Goal: Information Seeking & Learning: Check status

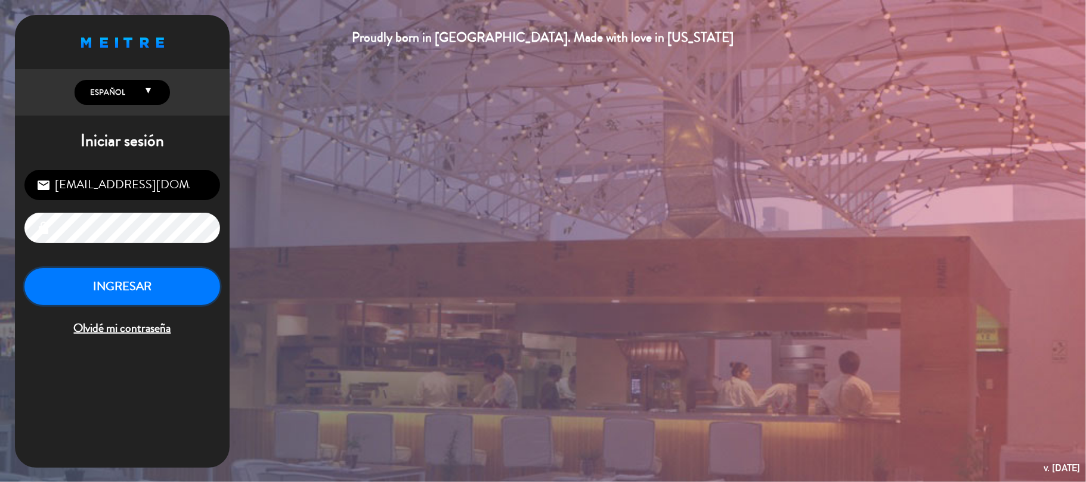
click at [100, 289] on button "INGRESAR" at bounding box center [122, 287] width 196 height 38
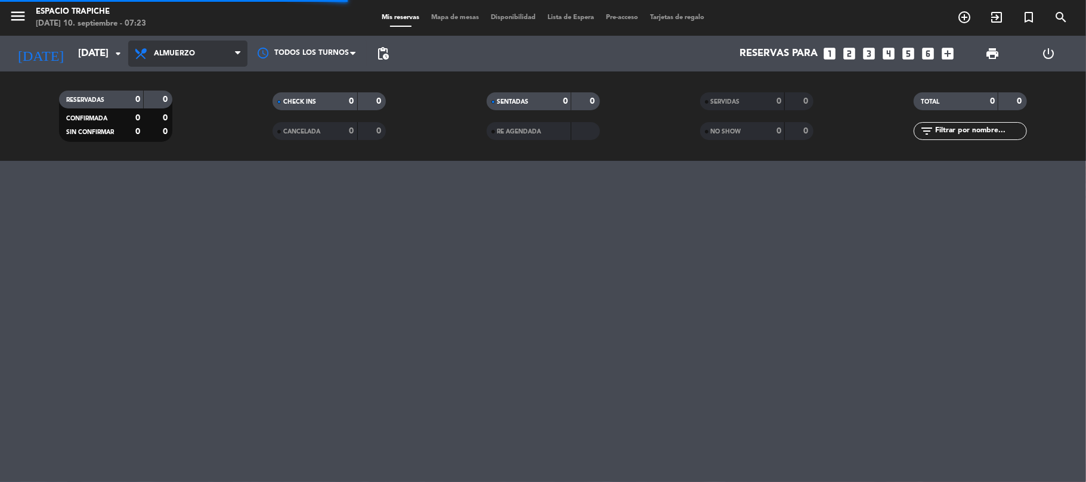
click at [163, 49] on span "Almuerzo" at bounding box center [174, 53] width 41 height 8
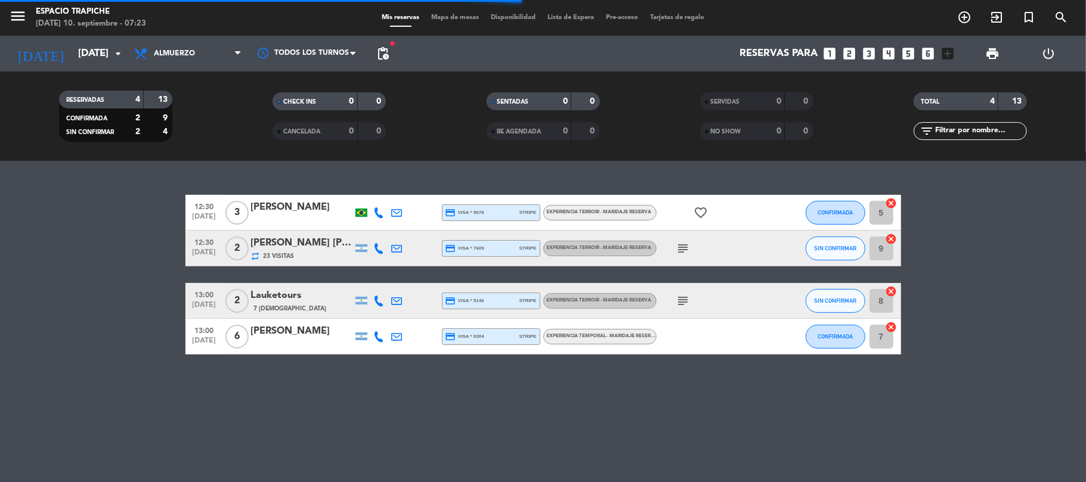
click at [185, 51] on span "Almuerzo" at bounding box center [174, 53] width 41 height 8
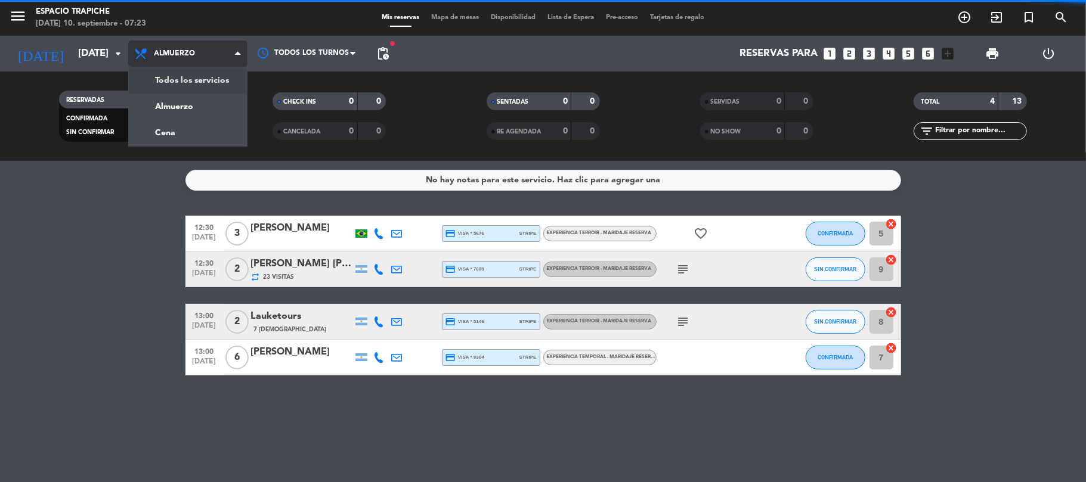
click at [187, 75] on div "menu Espacio Trapiche [DATE] 10. septiembre - 07:23 Mis reservas Mapa de mesas …" at bounding box center [543, 80] width 1086 height 161
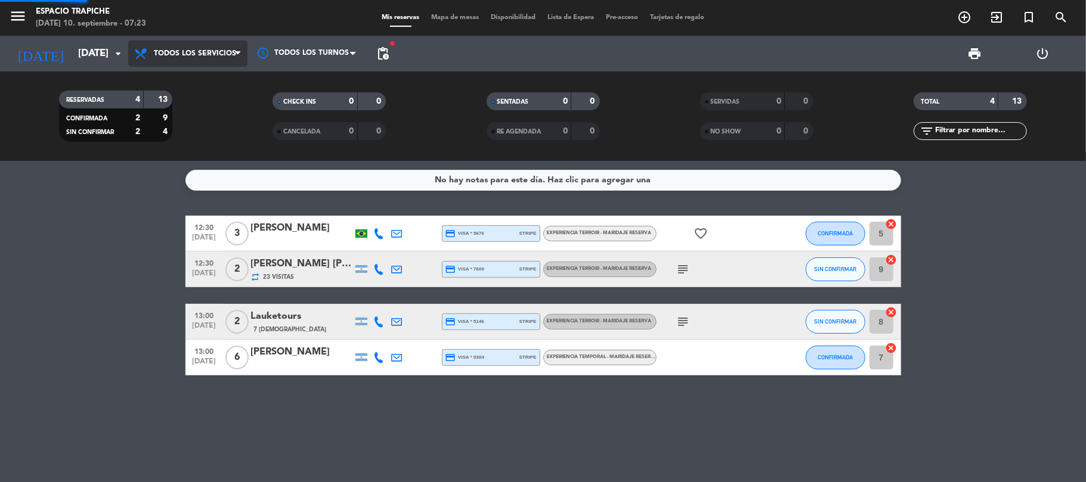
click at [187, 75] on div "RESERVADAS 4 13 CONFIRMADA 2 9 SIN CONFIRMAR 2 4 CHECK INS 0 0 CANCELADA 0 0 SE…" at bounding box center [543, 116] width 1086 height 89
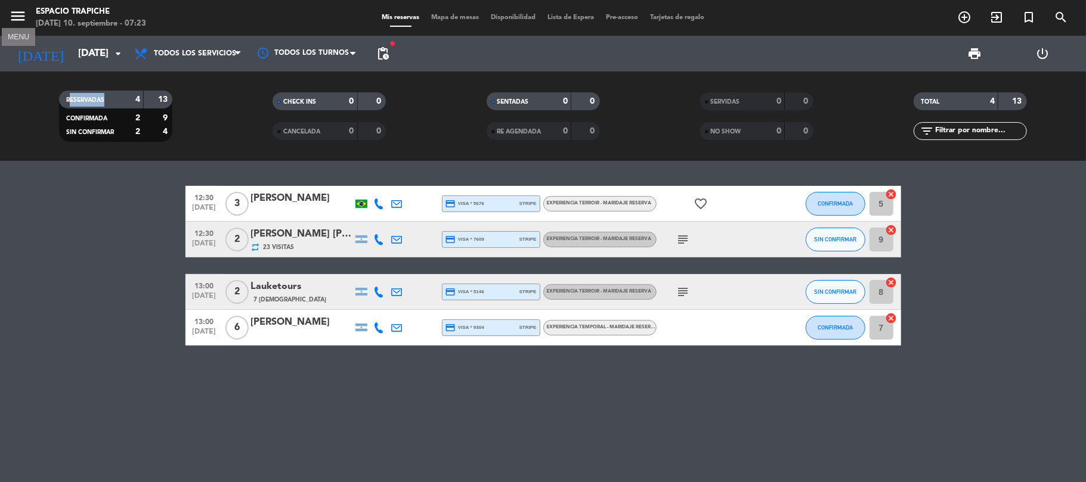
click at [16, 11] on icon "menu" at bounding box center [18, 16] width 18 height 18
click at [16, 11] on div "close" at bounding box center [95, 18] width 191 height 36
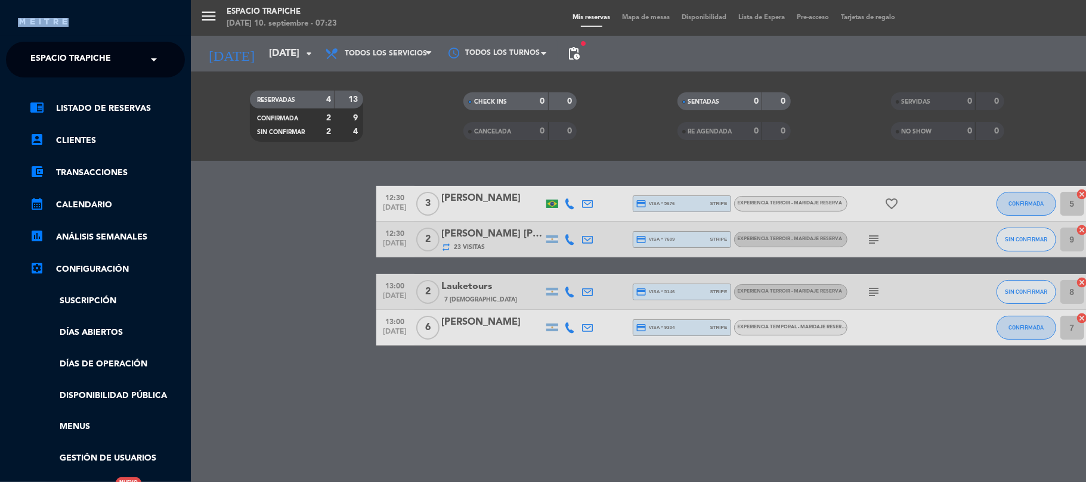
click at [58, 58] on div "× Espacio Trapiche" at bounding box center [85, 59] width 123 height 25
click at [58, 58] on input "8" at bounding box center [97, 60] width 146 height 26
click at [58, 58] on input "88" at bounding box center [97, 60] width 146 height 26
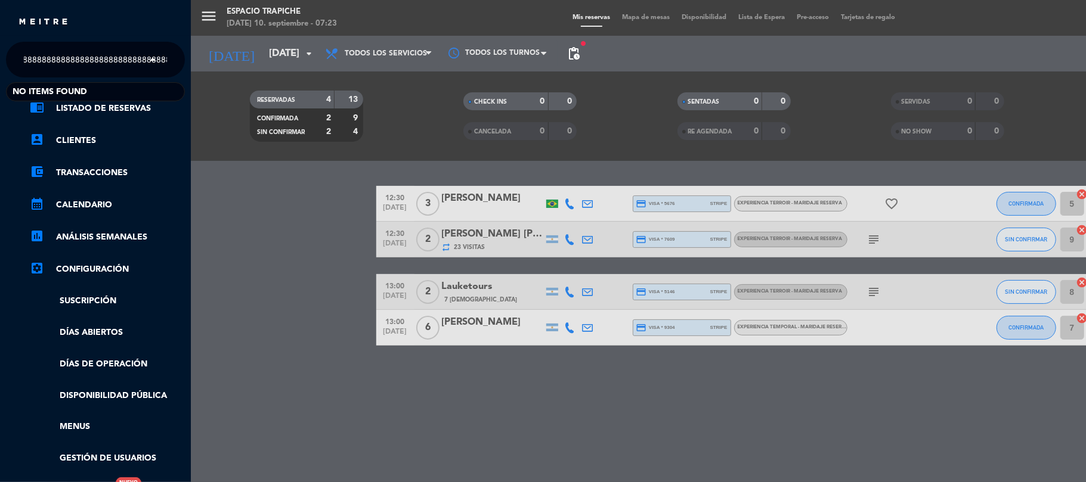
scroll to position [0, 277]
click at [122, 51] on input "8888888888888888888888888888888888888888888888888888888888888888888888888888888…" at bounding box center [96, 60] width 146 height 26
click at [122, 51] on input "8" at bounding box center [96, 60] width 146 height 26
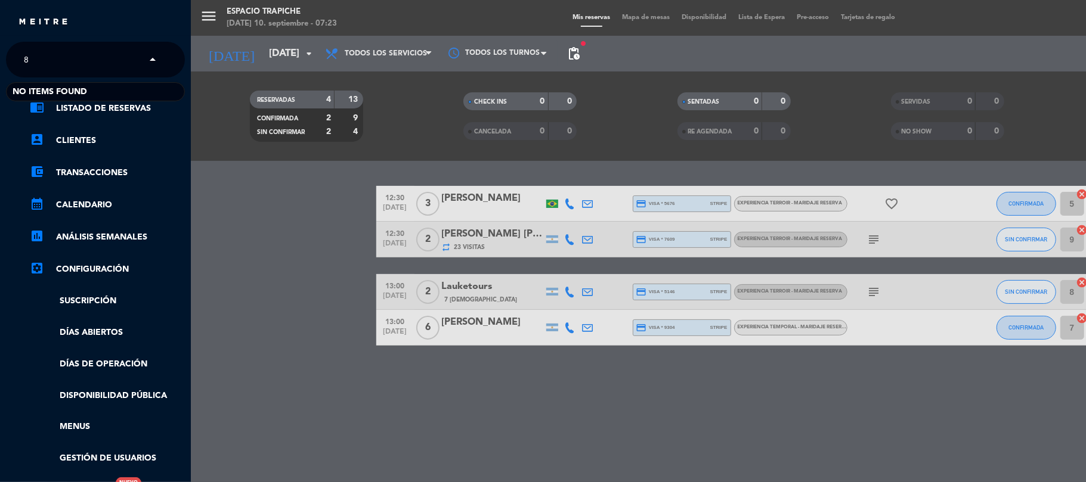
scroll to position [0, 0]
click at [122, 51] on input "8" at bounding box center [96, 60] width 146 height 26
type input "88888888888888888888888888888888888888888888888888888888"
click at [148, 58] on span at bounding box center [156, 59] width 20 height 25
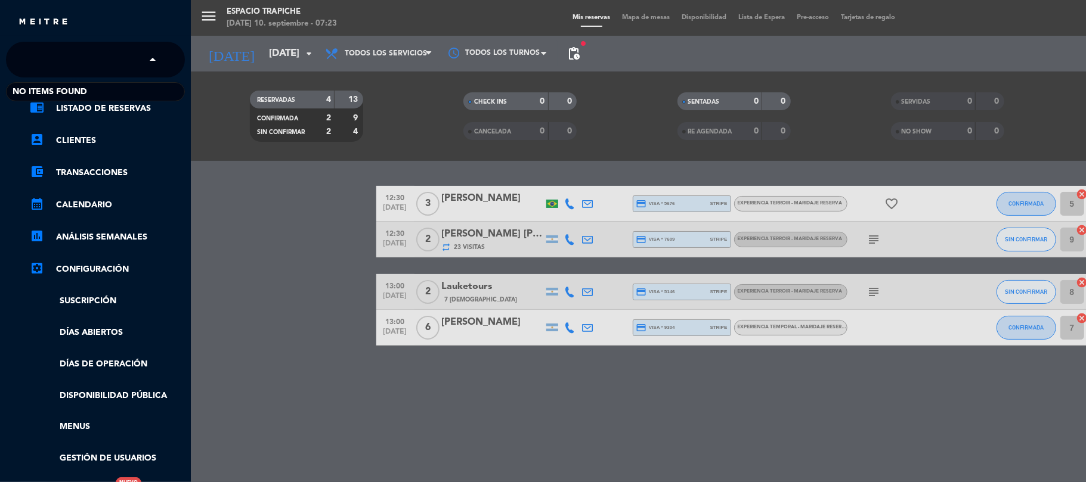
type input "8"
click at [148, 58] on span at bounding box center [156, 59] width 20 height 25
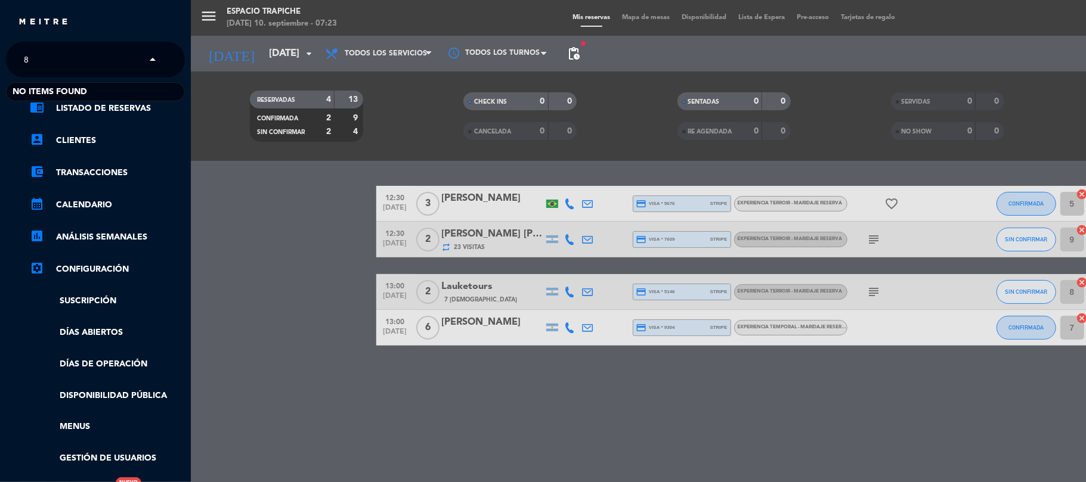
type input "88"
click at [148, 58] on span at bounding box center [156, 59] width 20 height 25
type input "888888888888888888888888888888888888888888888888888888888888888888"
click at [239, 306] on div "menu Espacio Trapiche [DATE] 10. septiembre - 07:23 Mis reservas Mapa de mesas …" at bounding box center [734, 241] width 1086 height 482
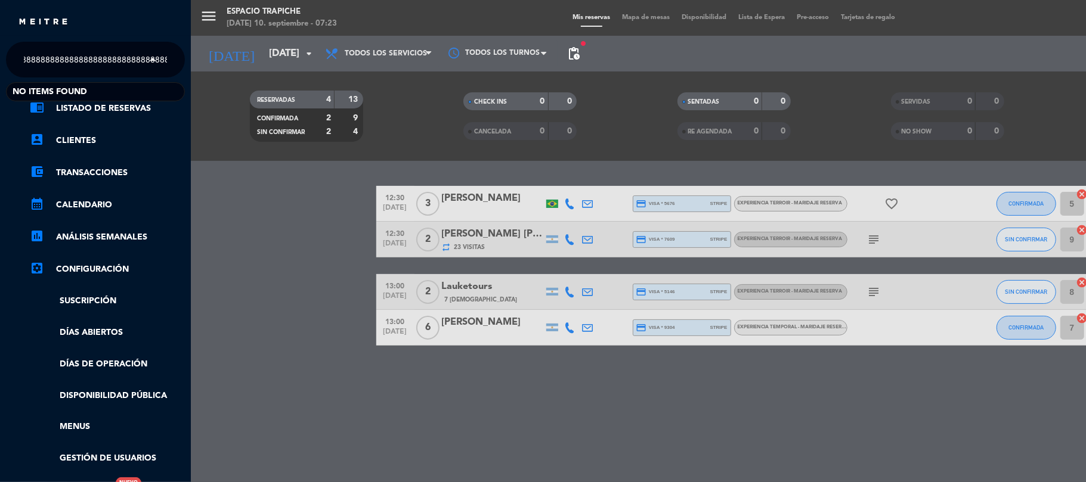
click at [239, 306] on div "menu Espacio Trapiche [DATE] 10. septiembre - 07:23 Mis reservas Mapa de mesas …" at bounding box center [734, 241] width 1086 height 482
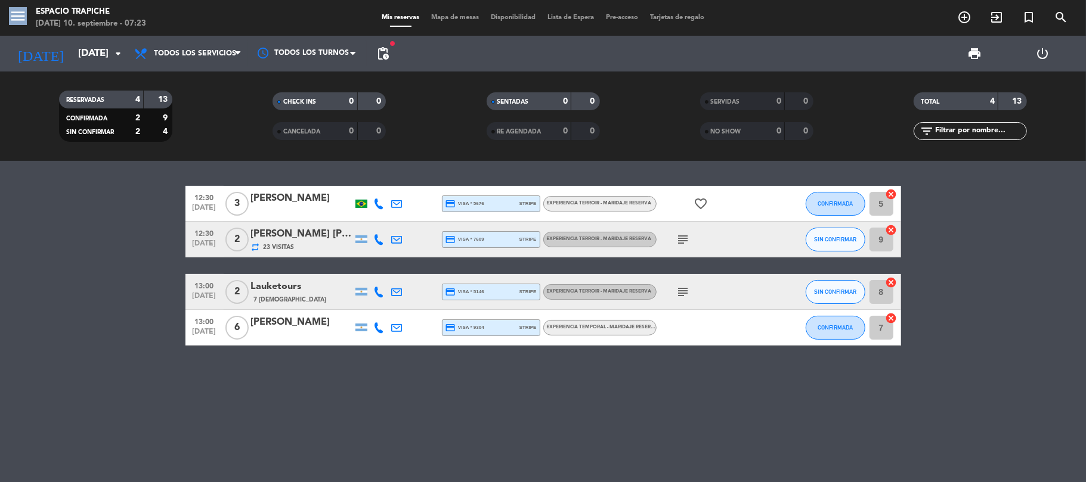
click at [239, 306] on div "menu Espacio Trapiche [DATE] 10. septiembre - 07:23 Mis reservas Mapa de mesas …" at bounding box center [543, 241] width 1086 height 482
click at [20, 17] on icon "menu" at bounding box center [18, 16] width 18 height 18
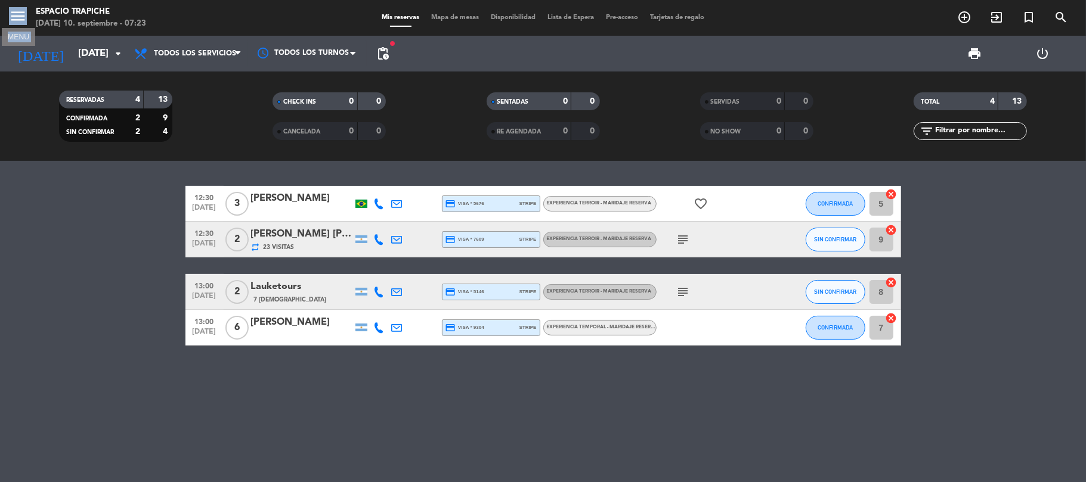
click at [20, 17] on div "close" at bounding box center [100, 22] width 164 height 15
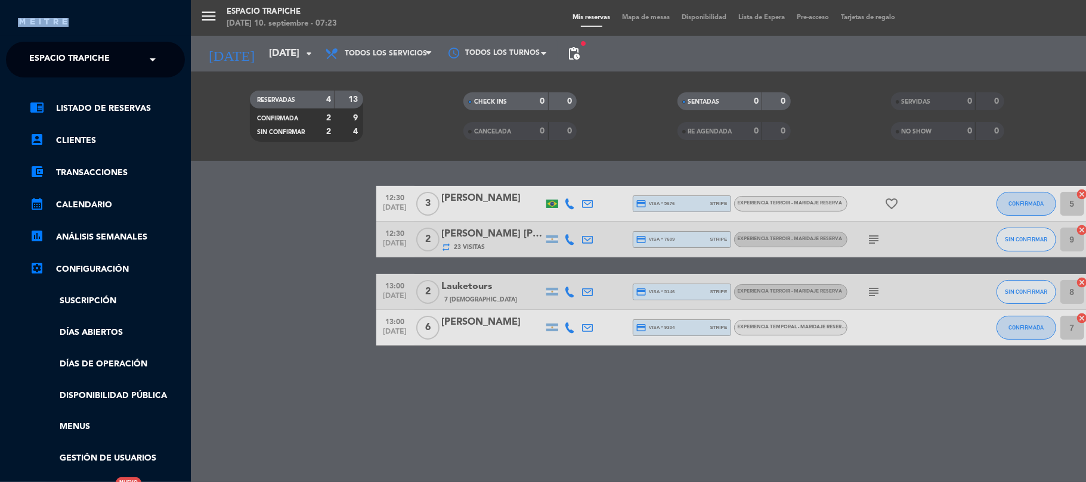
click at [20, 17] on div "close" at bounding box center [100, 22] width 164 height 15
click at [75, 66] on div "× Espacio Trapiche" at bounding box center [84, 59] width 123 height 25
click at [75, 66] on input "8" at bounding box center [96, 60] width 146 height 26
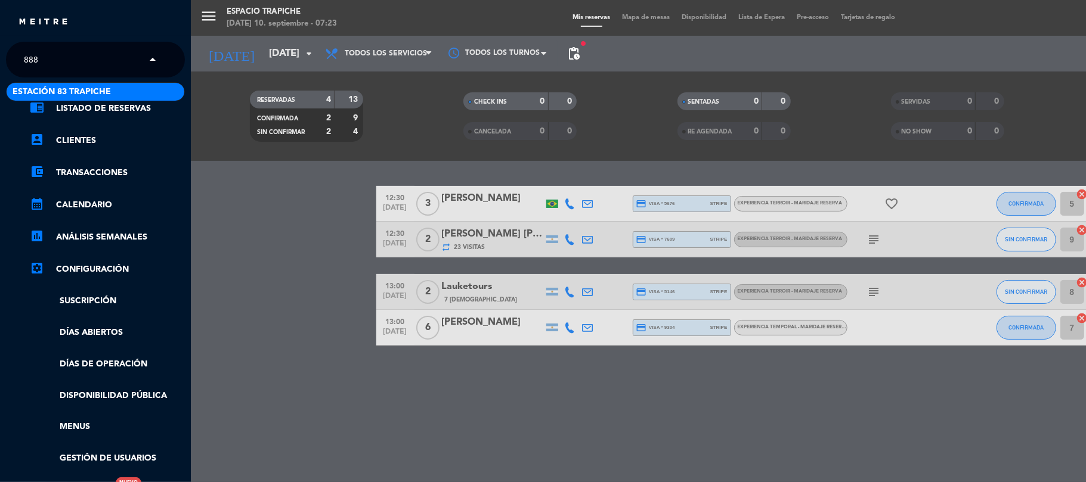
click at [75, 66] on input "888" at bounding box center [96, 60] width 146 height 26
click at [75, 66] on input "8888" at bounding box center [96, 60] width 146 height 26
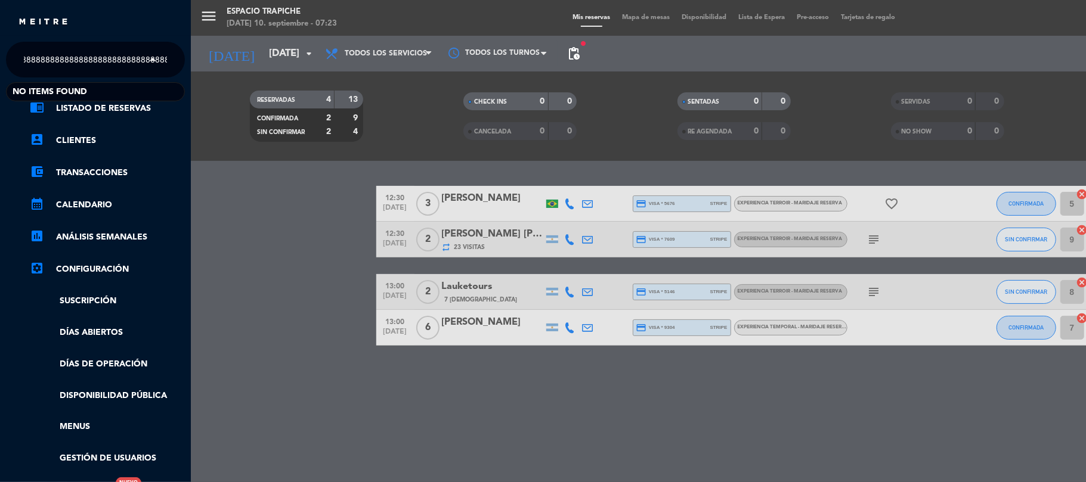
type input "8888888888888888888888888888888888888888888888888888888888888888888888888888888…"
click at [224, 156] on div "menu Espacio Trapiche [DATE] 10. septiembre - 07:23 Mis reservas Mapa de mesas …" at bounding box center [734, 241] width 1086 height 482
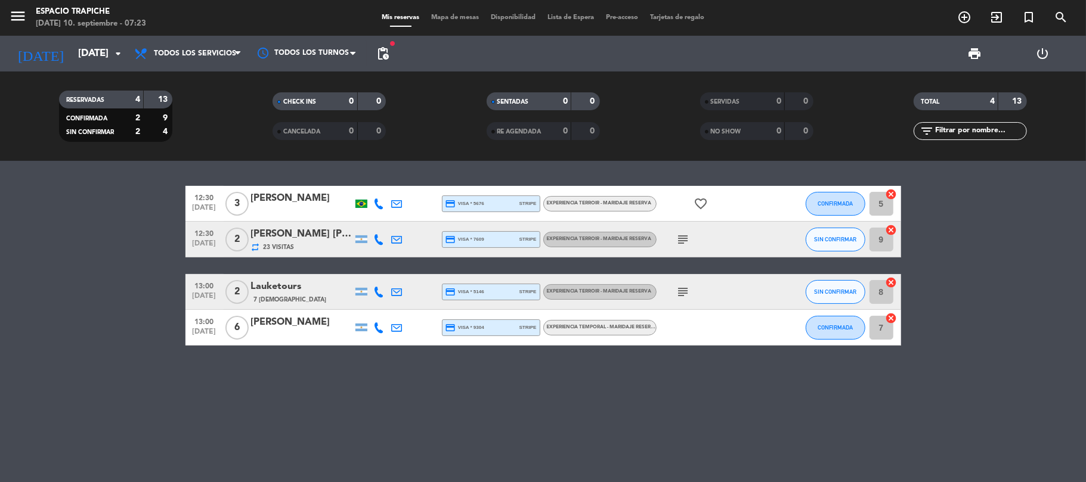
click at [224, 158] on div "menu Espacio Trapiche [DATE] 10. septiembre - 07:23 Mis reservas Mapa de mesas …" at bounding box center [543, 241] width 1086 height 482
click at [17, 17] on icon "menu" at bounding box center [18, 16] width 18 height 18
click at [17, 17] on div "close" at bounding box center [95, 18] width 191 height 36
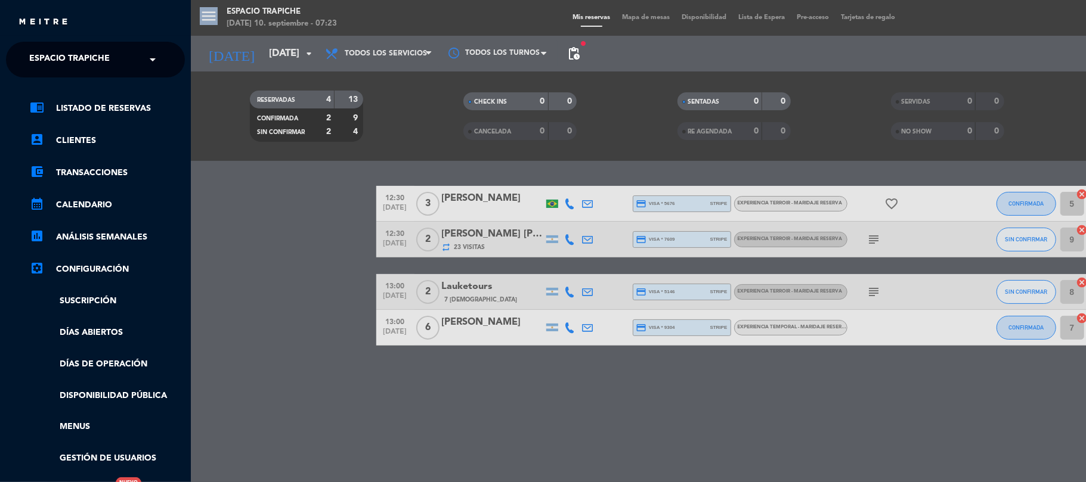
click at [81, 55] on span "Espacio Trapiche" at bounding box center [69, 59] width 81 height 25
click at [81, 55] on div "× Espacio Trapiche 8" at bounding box center [84, 59] width 123 height 25
click at [81, 55] on input "88" at bounding box center [96, 60] width 146 height 26
click at [81, 55] on input "888" at bounding box center [96, 60] width 146 height 26
click at [81, 55] on input "8888888888888888888888888888888888888888888888888888" at bounding box center [96, 60] width 146 height 26
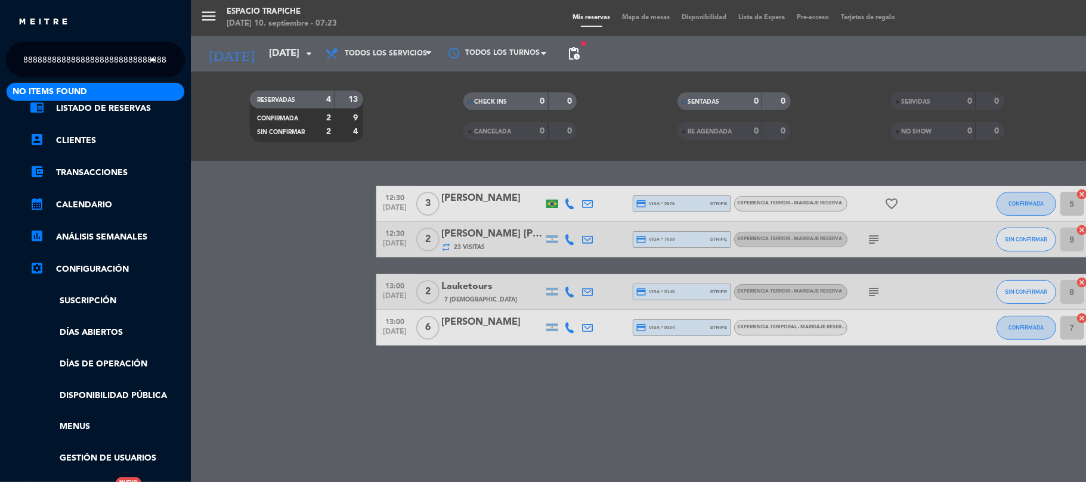
type input "8888888888888888888888888888888888888888888888888888888888888888888888888888888…"
click at [78, 51] on input "8888888888888888888888888888888888888888888888888888888888888888888888888888888…" at bounding box center [96, 60] width 146 height 26
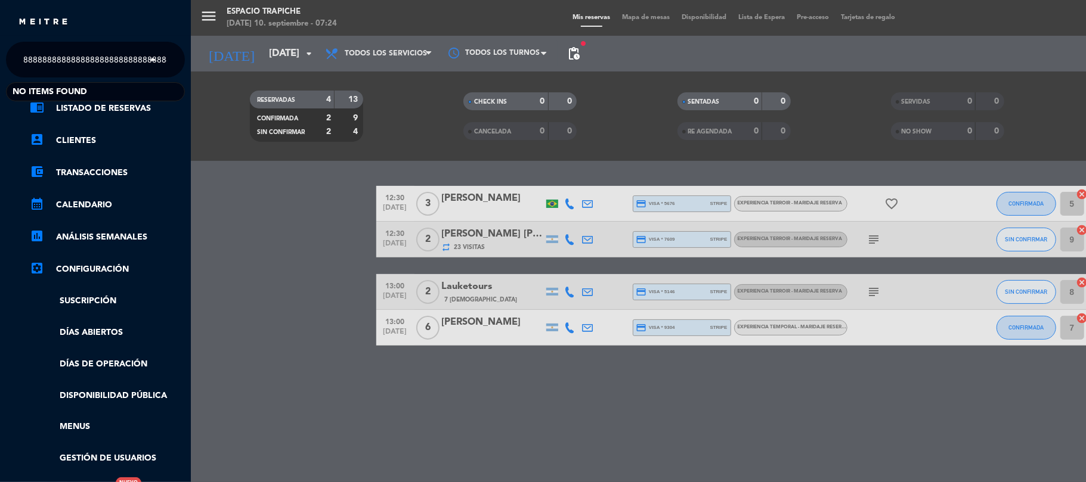
click at [78, 51] on input "8888888888888888888888888888888888888888888888888888888888888888888888888888888…" at bounding box center [96, 60] width 146 height 26
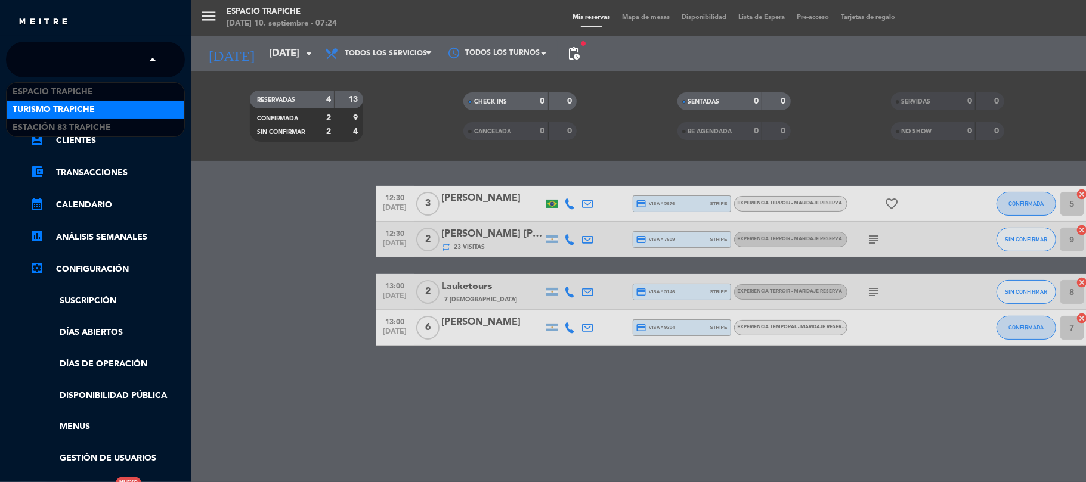
click at [23, 106] on span "Turismo Trapiche" at bounding box center [54, 110] width 82 height 14
click at [23, 106] on ul "chrome_reader_mode Listado de Reservas account_box Clientes account_balance_wal…" at bounding box center [95, 299] width 179 height 396
click at [24, 106] on ul "chrome_reader_mode Listado de Reservas account_box Clientes account_balance_wal…" at bounding box center [95, 299] width 179 height 396
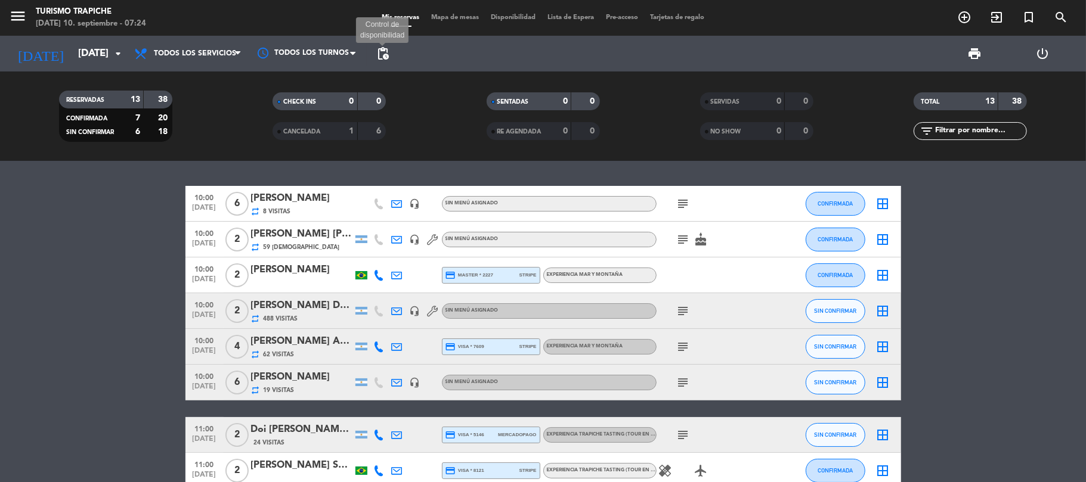
click at [382, 56] on span "pending_actions" at bounding box center [383, 54] width 14 height 14
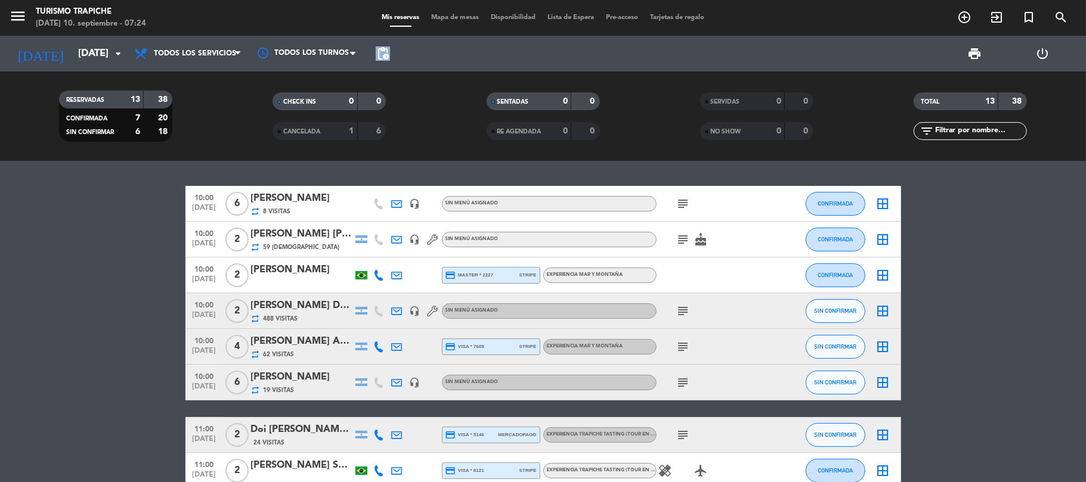
click at [382, 56] on span "pending_actions" at bounding box center [383, 54] width 14 height 14
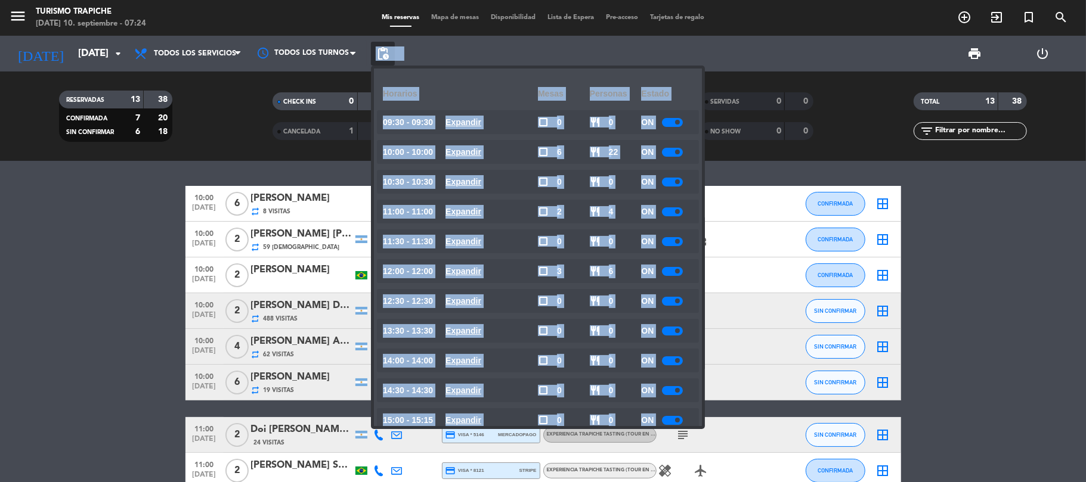
click at [88, 221] on bookings-row "10:00 [DATE] 6 [PERSON_NAME] repeat 8 Visitas headset_mic Sin menú asignado sub…" at bounding box center [543, 443] width 1086 height 515
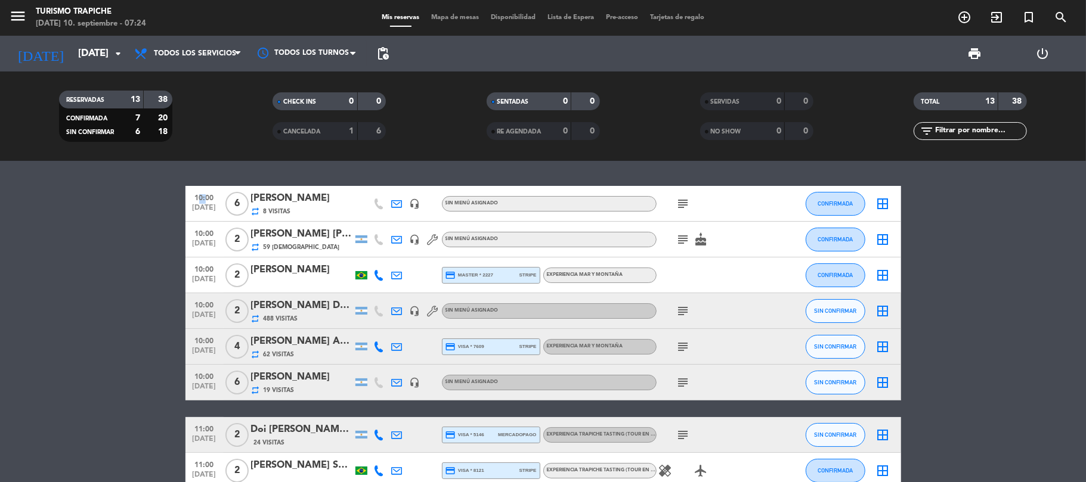
click at [88, 221] on bookings-row "10:00 [DATE] 6 [PERSON_NAME] repeat 8 Visitas headset_mic Sin menú asignado sub…" at bounding box center [543, 443] width 1086 height 515
click at [61, 219] on bookings-row "10:00 [DATE] 6 [PERSON_NAME] repeat 8 Visitas headset_mic Sin menú asignado sub…" at bounding box center [543, 443] width 1086 height 515
click at [63, 219] on bookings-row "10:00 [DATE] 6 [PERSON_NAME] repeat 8 Visitas headset_mic Sin menú asignado sub…" at bounding box center [543, 443] width 1086 height 515
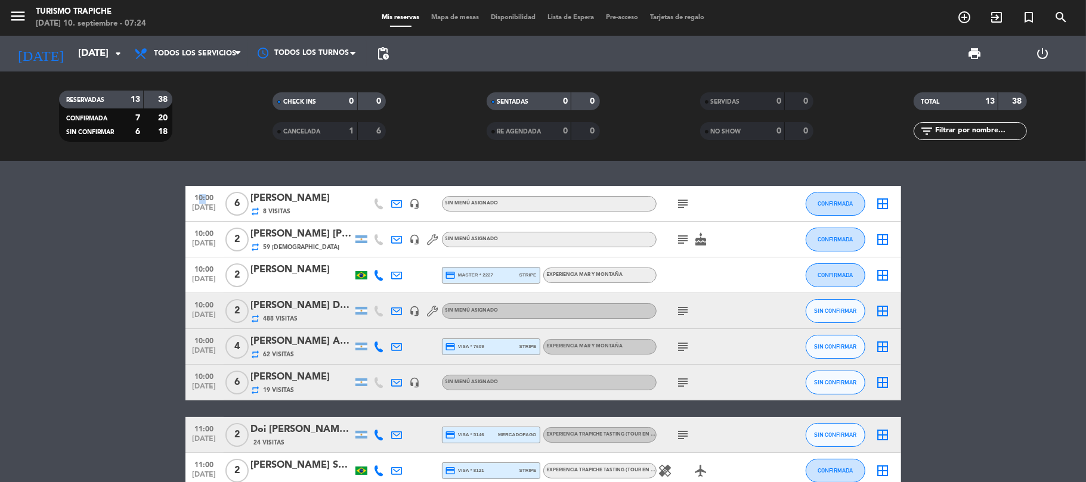
click at [63, 219] on bookings-row "10:00 [DATE] 6 [PERSON_NAME] repeat 8 Visitas headset_mic Sin menú asignado sub…" at bounding box center [543, 443] width 1086 height 515
click at [68, 218] on bookings-row "10:00 [DATE] 6 [PERSON_NAME] repeat 8 Visitas headset_mic Sin menú asignado sub…" at bounding box center [543, 443] width 1086 height 515
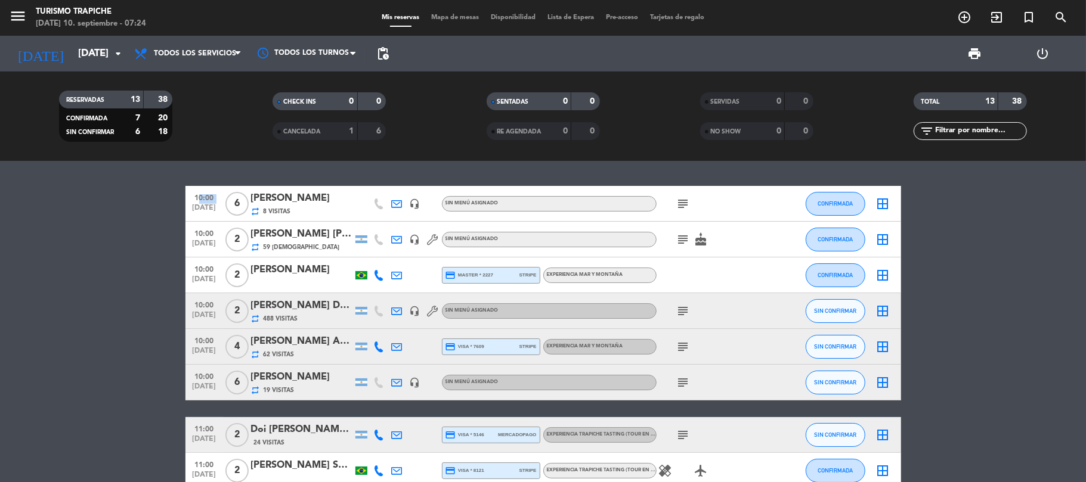
click at [68, 218] on bookings-row "10:00 [DATE] 6 [PERSON_NAME] repeat 8 Visitas headset_mic Sin menú asignado sub…" at bounding box center [543, 443] width 1086 height 515
click at [143, 241] on bookings-row "10:00 [DATE] 6 [PERSON_NAME] repeat 8 Visitas headset_mic Sin menú asignado sub…" at bounding box center [543, 443] width 1086 height 515
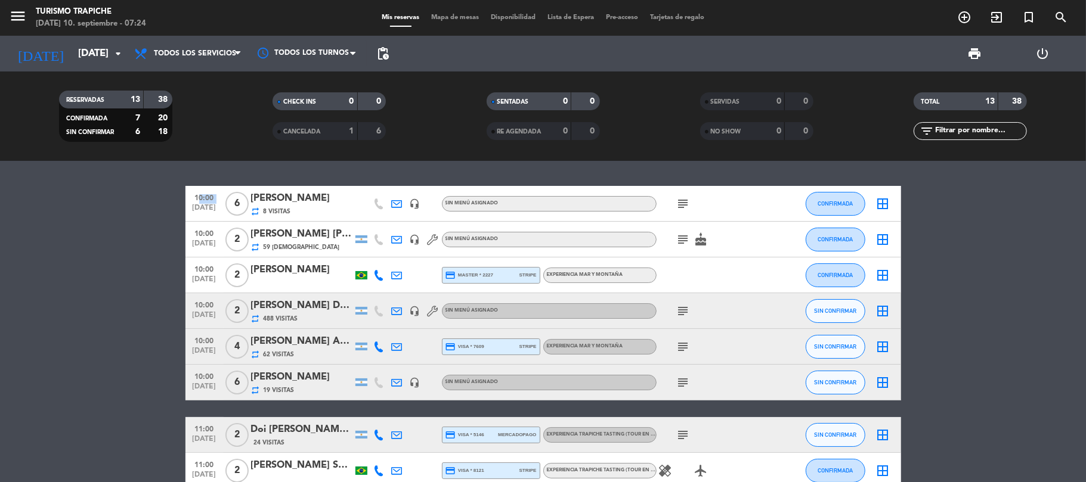
click at [143, 241] on bookings-row "10:00 [DATE] 6 [PERSON_NAME] repeat 8 Visitas headset_mic Sin menú asignado sub…" at bounding box center [543, 443] width 1086 height 515
click at [146, 242] on bookings-row "10:00 [DATE] 6 [PERSON_NAME] repeat 8 Visitas headset_mic Sin menú asignado sub…" at bounding box center [543, 443] width 1086 height 515
click at [147, 242] on bookings-row "10:00 [DATE] 6 [PERSON_NAME] repeat 8 Visitas headset_mic Sin menú asignado sub…" at bounding box center [543, 443] width 1086 height 515
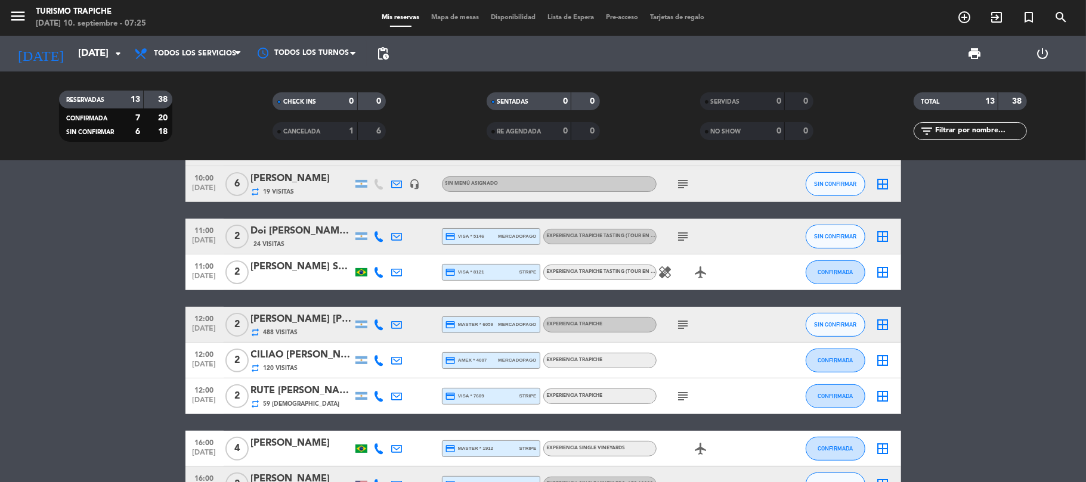
scroll to position [278, 0]
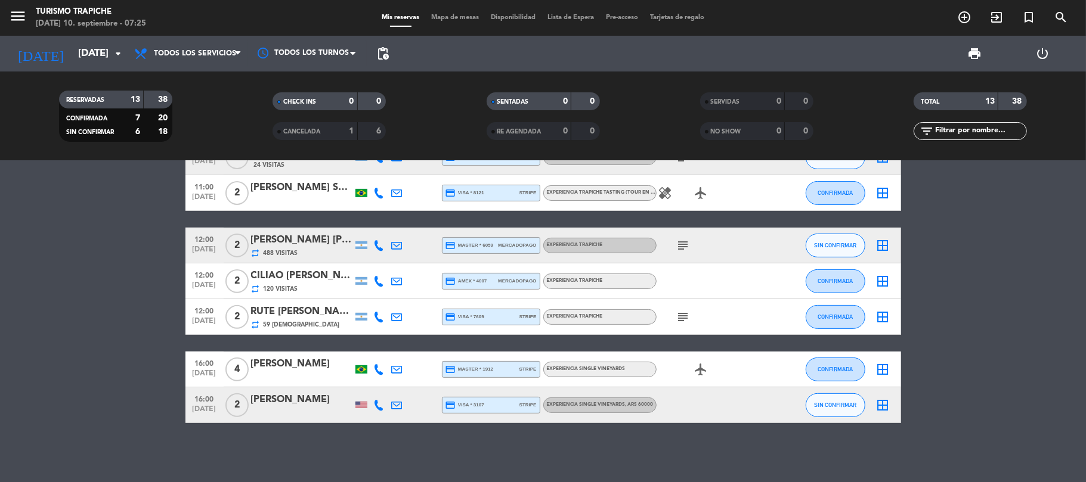
click at [685, 316] on icon "subject" at bounding box center [683, 317] width 14 height 14
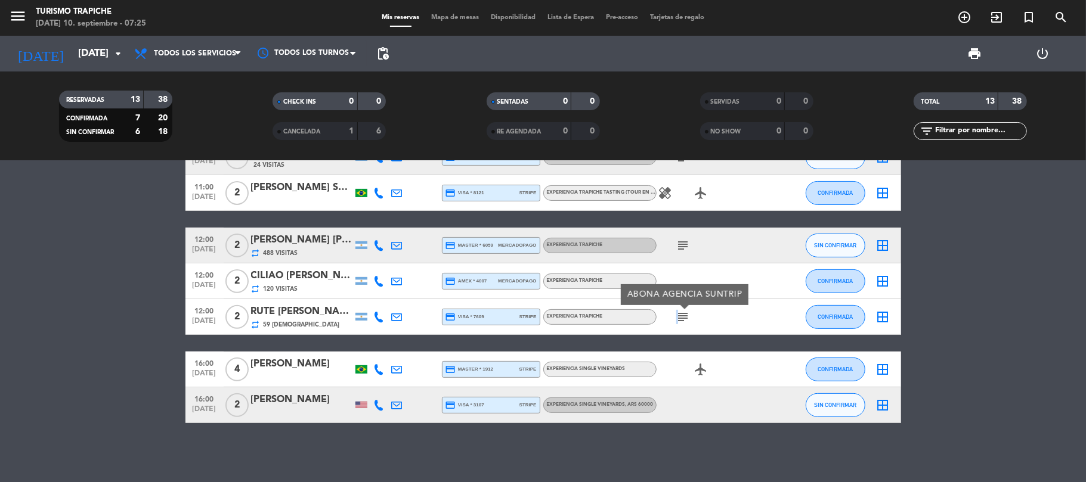
click at [685, 316] on icon "subject" at bounding box center [683, 317] width 14 height 14
click at [683, 316] on icon "subject" at bounding box center [683, 317] width 14 height 14
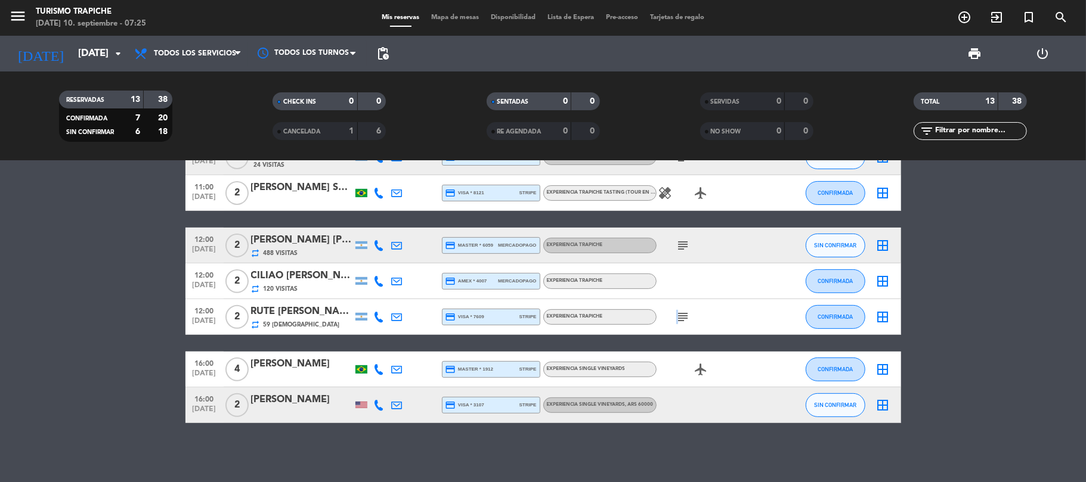
click at [683, 316] on icon "subject" at bounding box center [683, 317] width 14 height 14
click at [168, 51] on span "Todos los servicios" at bounding box center [195, 53] width 82 height 8
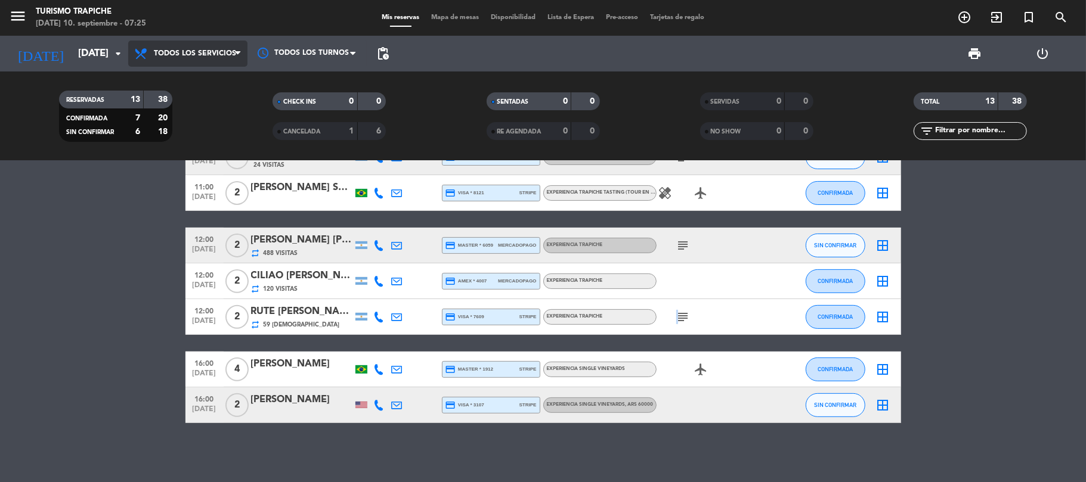
click at [168, 51] on span "Todos los servicios" at bounding box center [195, 53] width 82 height 8
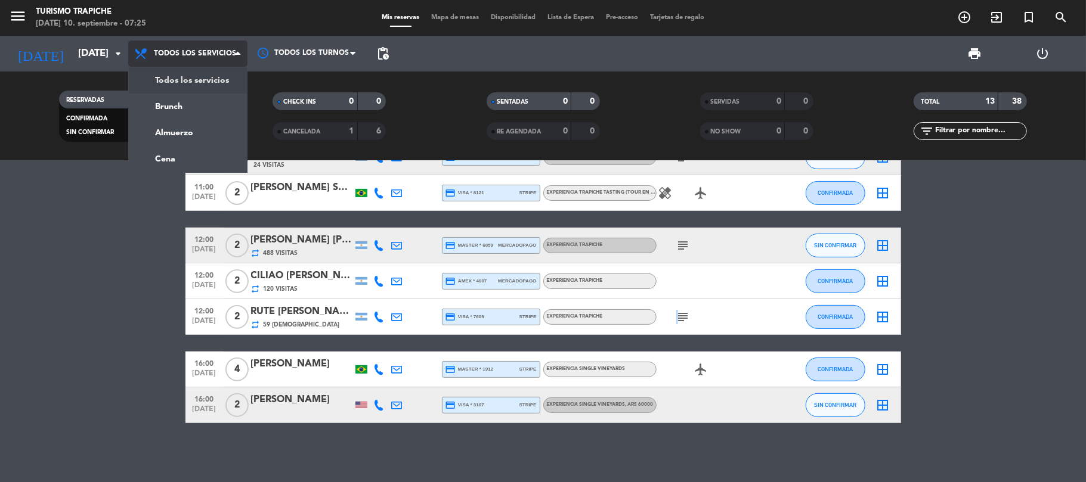
click at [168, 51] on span "Todos los servicios" at bounding box center [195, 53] width 82 height 8
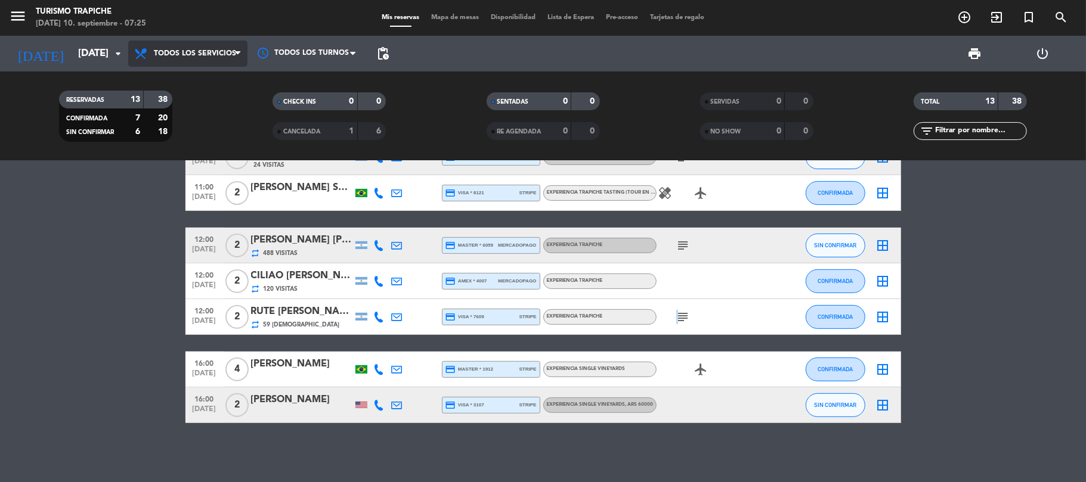
click at [221, 61] on span "Todos los servicios" at bounding box center [187, 54] width 119 height 26
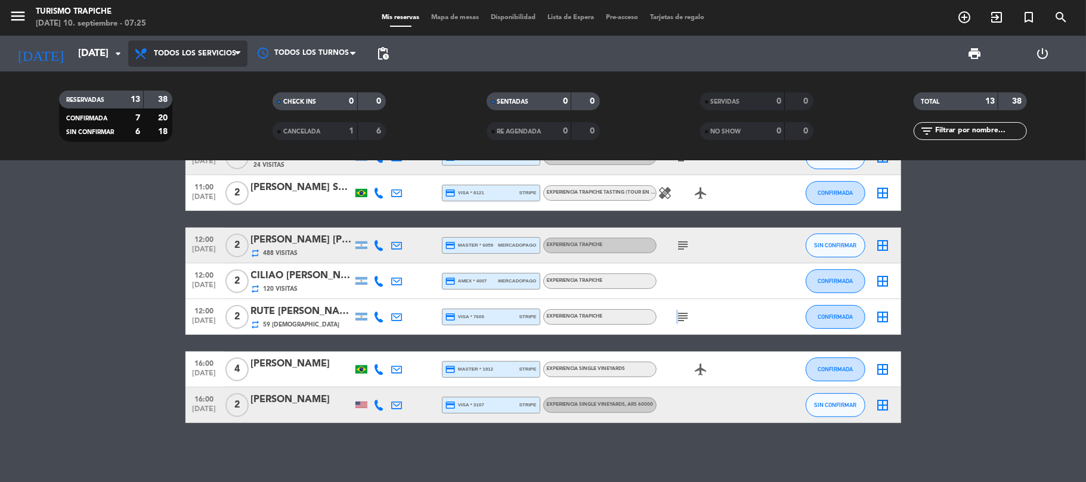
click at [221, 61] on span "Todos los servicios" at bounding box center [187, 54] width 119 height 26
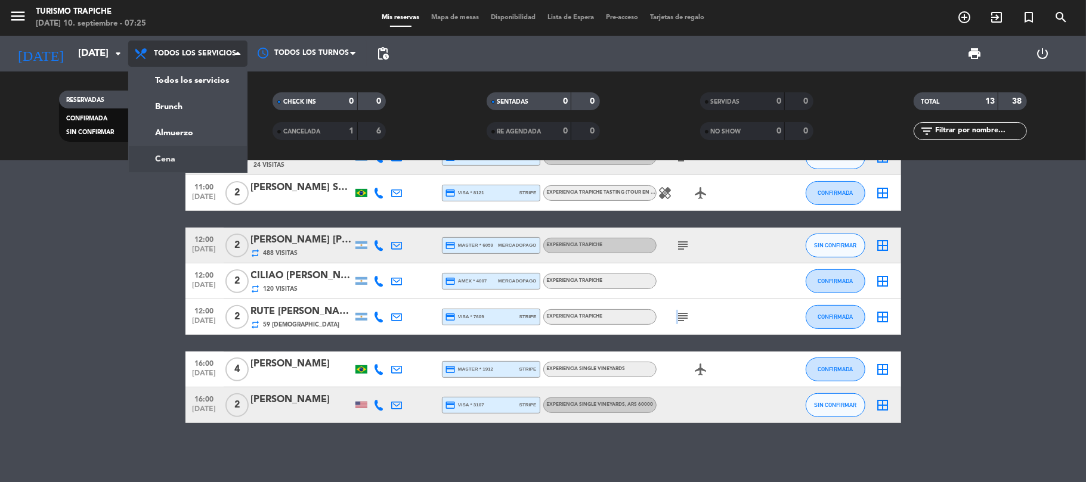
click at [175, 159] on div "menu Turismo Trapiche [DATE] 10. septiembre - 07:25 Mis reservas Mapa de mesas …" at bounding box center [543, 80] width 1086 height 161
click at [175, 159] on div "RESERVADAS 13 38 CONFIRMADA 7 20 SIN CONFIRMAR 6 18 CHECK INS 0 0 CANCELADA 1 6…" at bounding box center [543, 116] width 1086 height 89
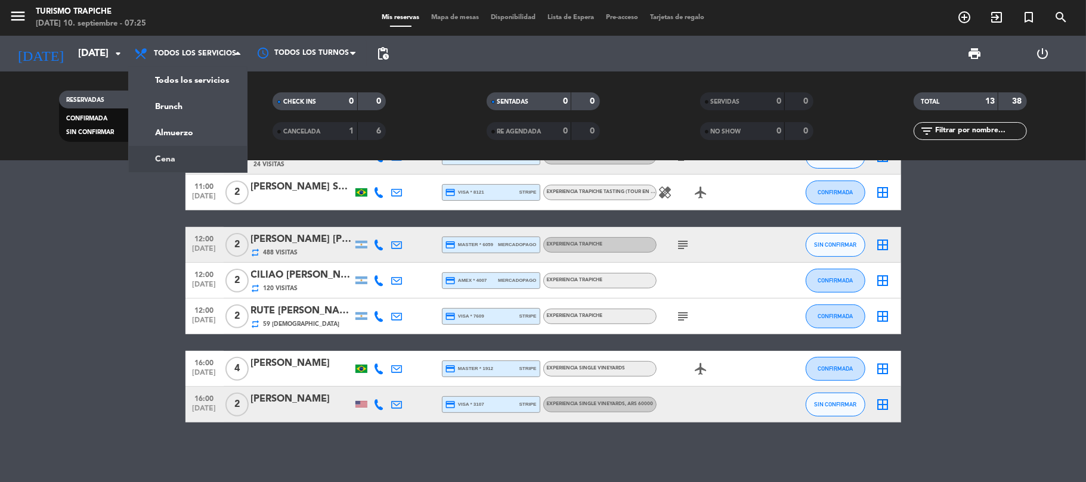
click at [175, 159] on div "RESERVADAS 13 38 CONFIRMADA 7 20 SIN CONFIRMAR 6 18 CHECK INS 0 0 CANCELADA 1 6…" at bounding box center [543, 116] width 1086 height 89
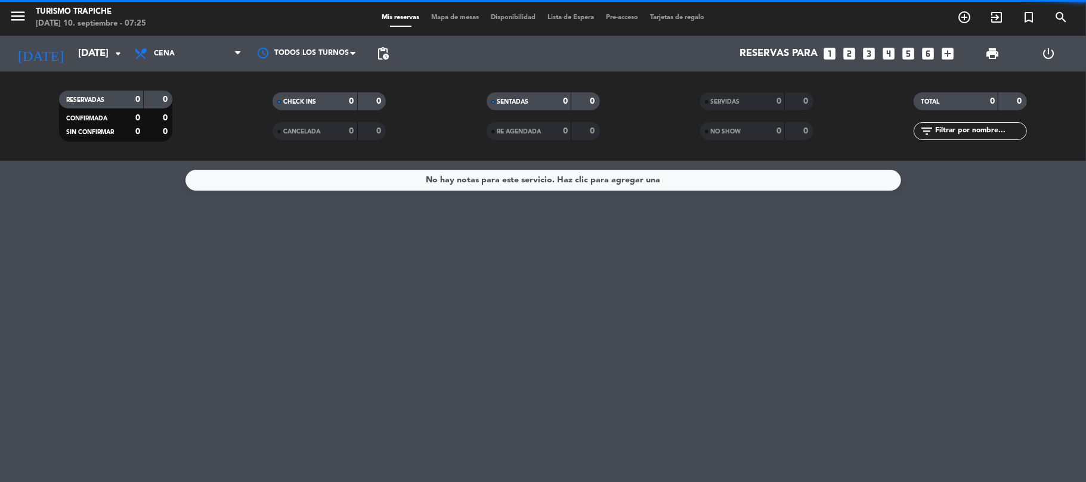
scroll to position [0, 0]
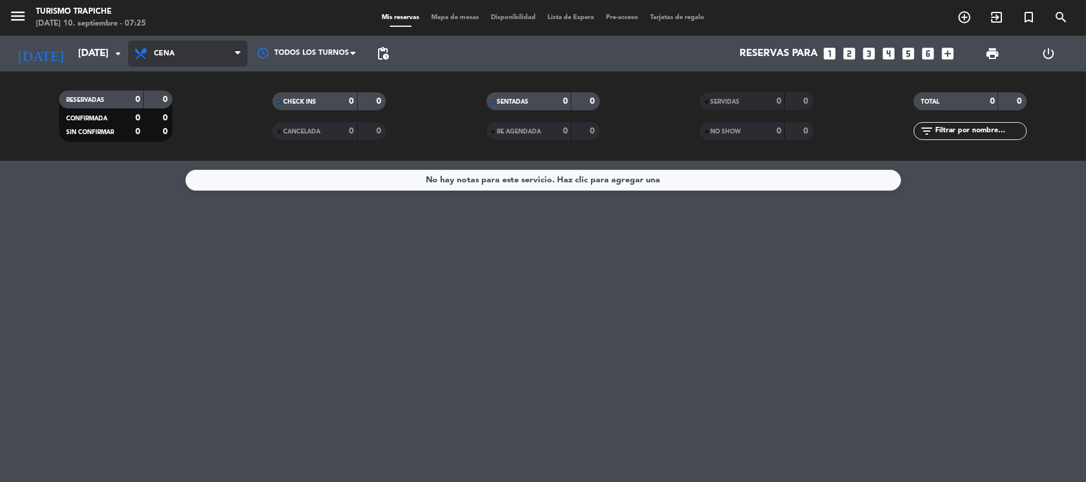
click at [171, 51] on span "Cena" at bounding box center [164, 53] width 21 height 8
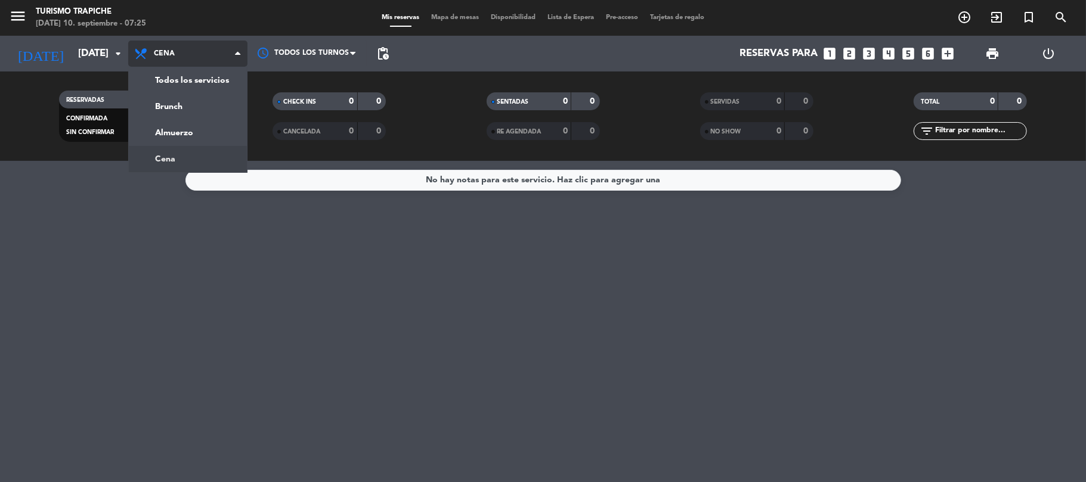
click at [171, 51] on span "Cena" at bounding box center [164, 53] width 21 height 8
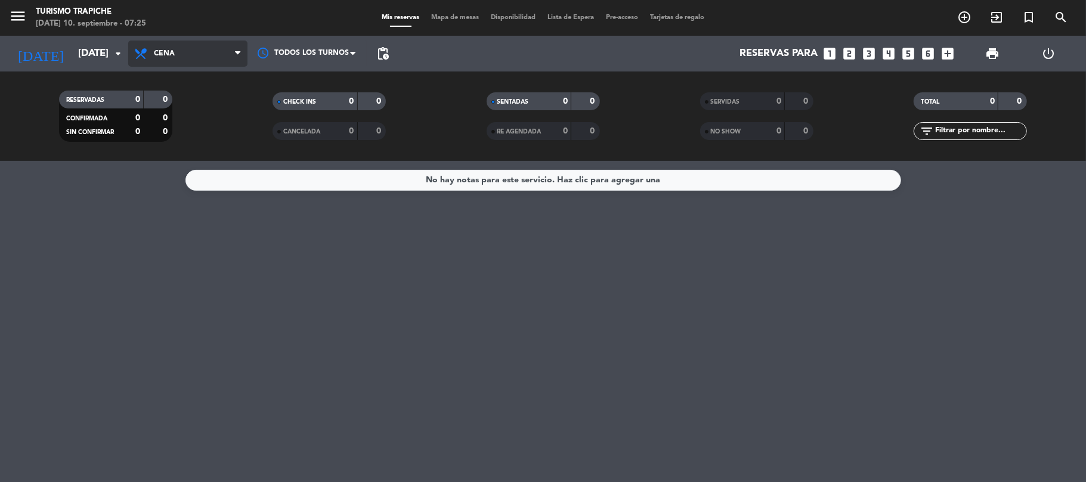
click at [172, 58] on span "Cena" at bounding box center [187, 54] width 119 height 26
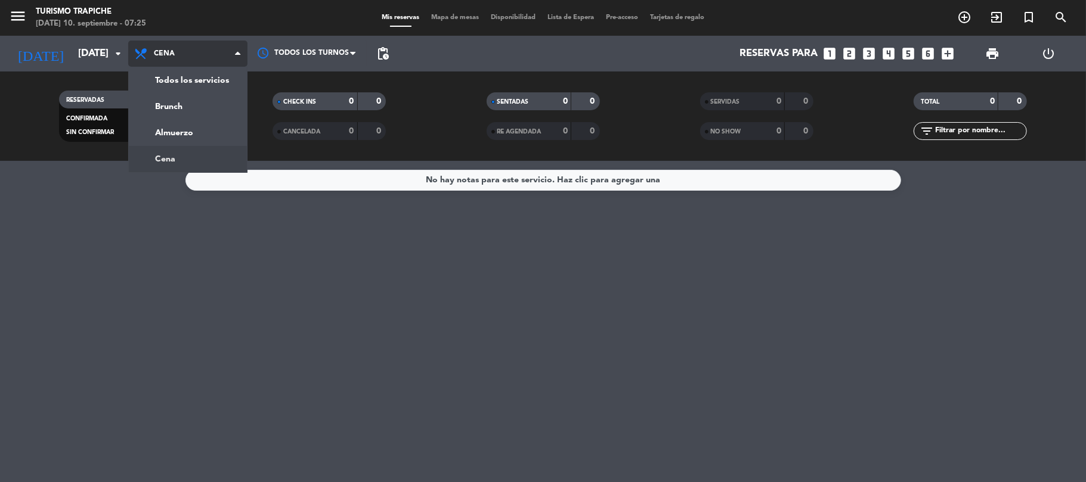
click at [172, 58] on span "Cena" at bounding box center [187, 54] width 119 height 26
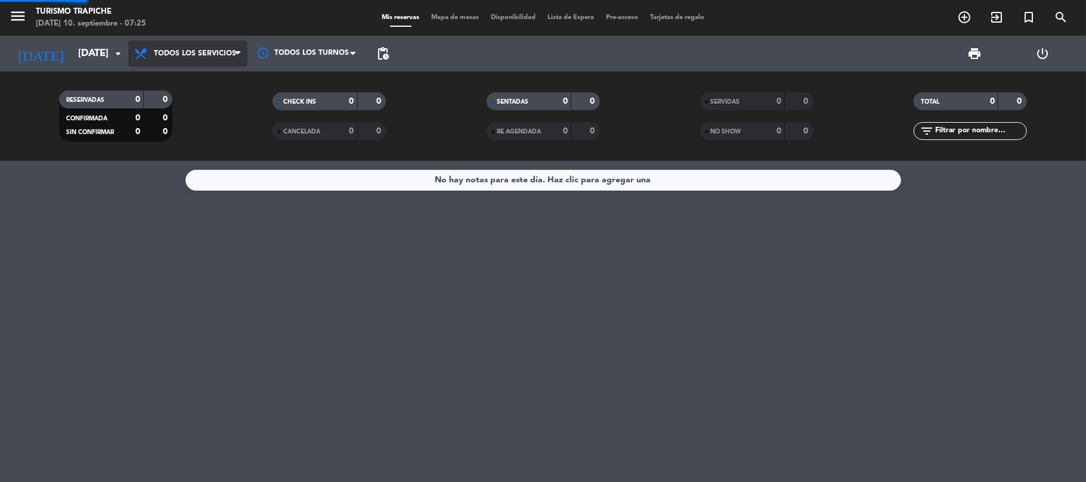
click at [181, 86] on div "menu Turismo Trapiche [DATE] 10. septiembre - 07:25 Mis reservas Mapa de mesas …" at bounding box center [543, 80] width 1086 height 161
click at [181, 86] on div "RESERVADAS 0 0 CONFIRMADA 0 0 SIN CONFIRMAR 0 0" at bounding box center [116, 116] width 214 height 66
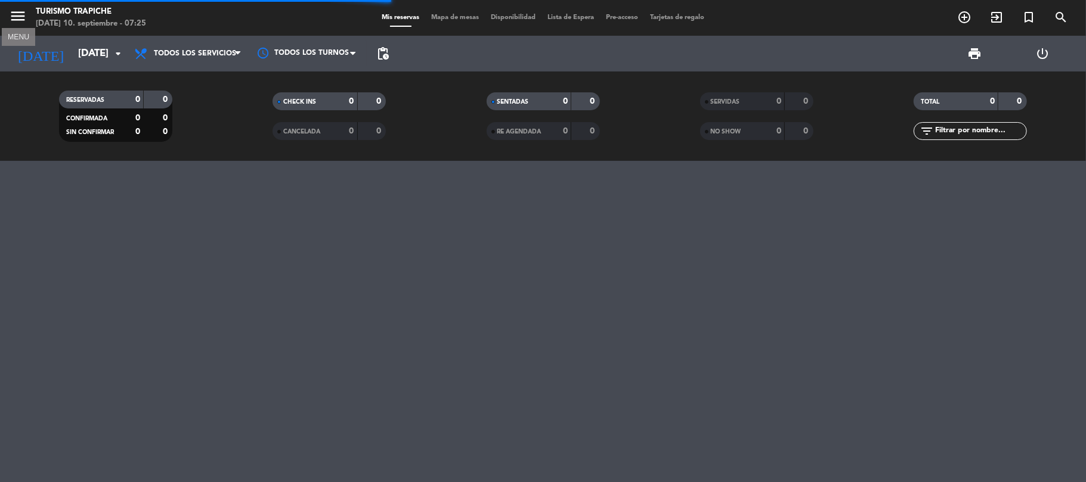
click at [19, 16] on icon "menu" at bounding box center [18, 16] width 18 height 18
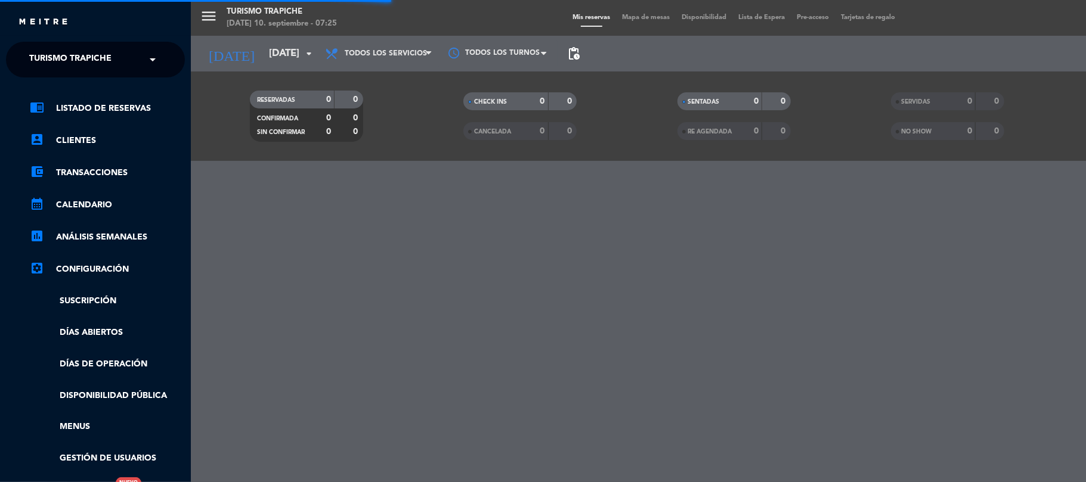
click at [19, 16] on div "close" at bounding box center [100, 22] width 164 height 15
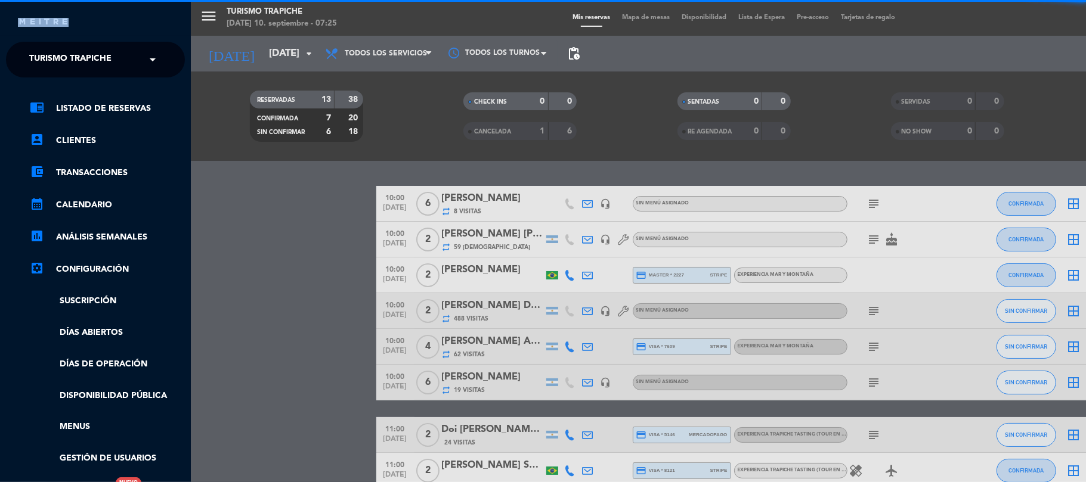
click at [72, 54] on span "Turismo Trapiche" at bounding box center [70, 59] width 82 height 25
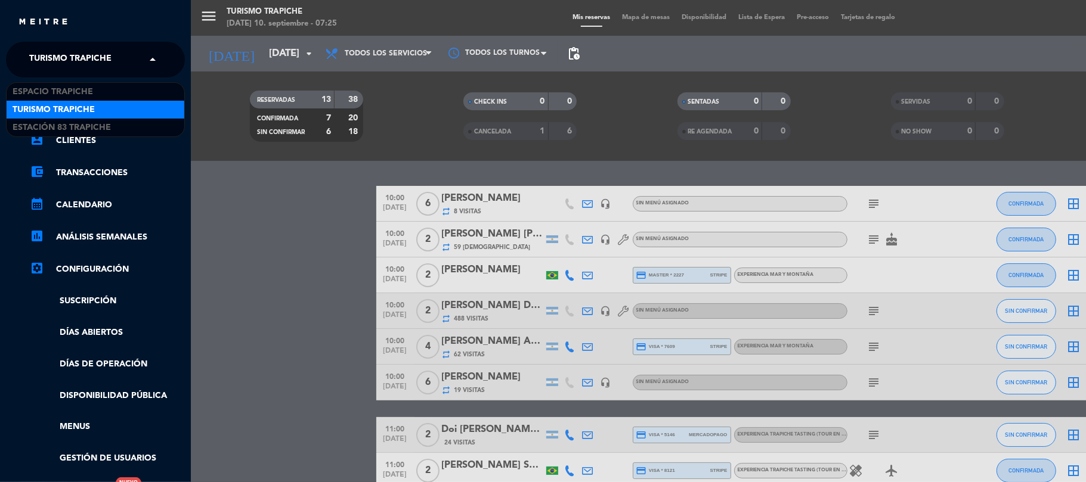
click at [72, 54] on span "Turismo Trapiche" at bounding box center [70, 59] width 82 height 25
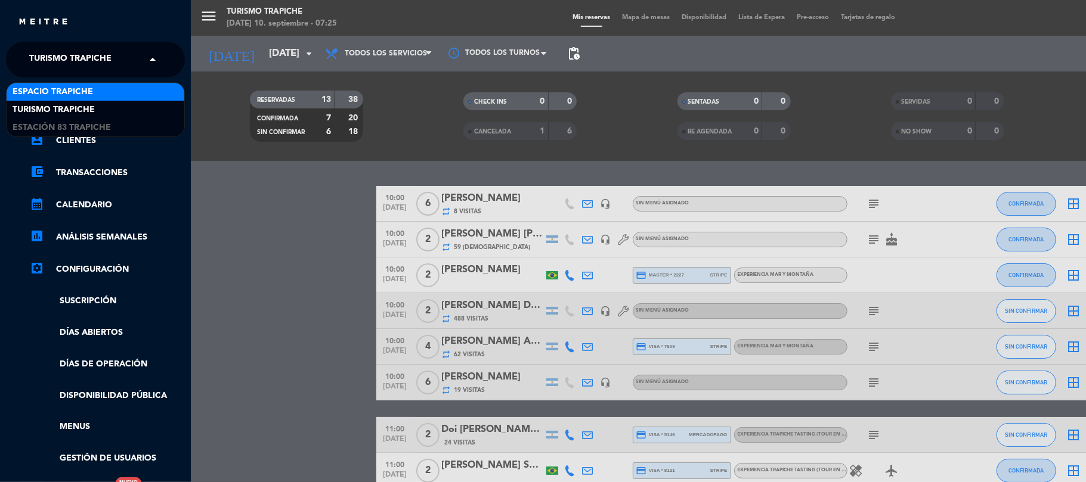
click at [86, 95] on span "Espacio Trapiche" at bounding box center [53, 92] width 81 height 14
click at [86, 95] on div "chrome_reader_mode Listado de Reservas account_box Clientes account_balance_wal…" at bounding box center [95, 306] width 197 height 456
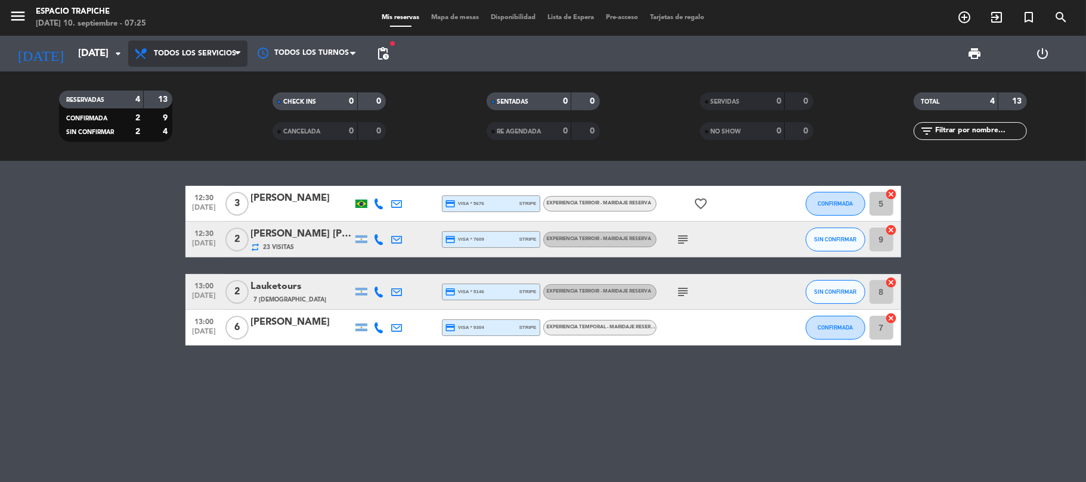
click at [169, 53] on span "Todos los servicios" at bounding box center [195, 53] width 82 height 8
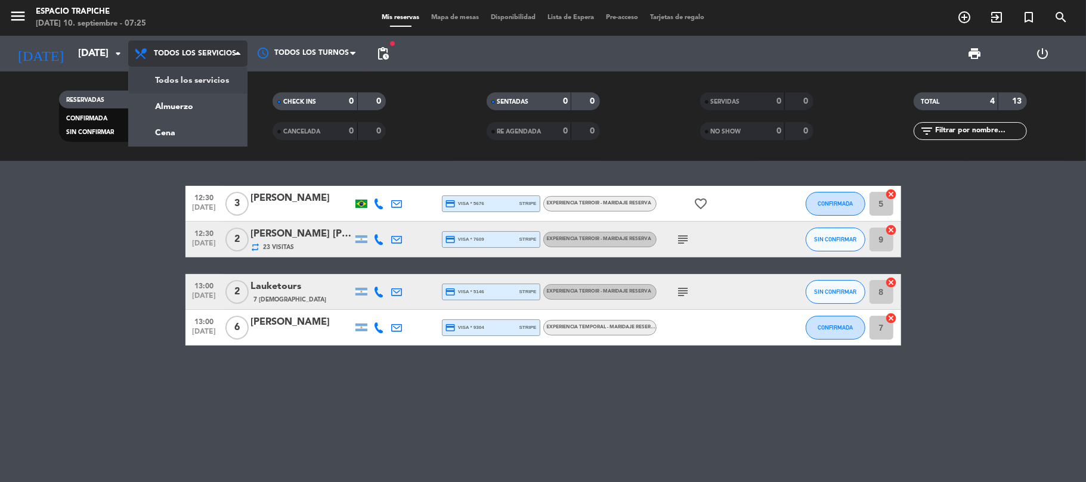
click at [169, 53] on span "Todos los servicios" at bounding box center [195, 53] width 82 height 8
click at [180, 134] on div "menu Espacio Trapiche [DATE] 10. septiembre - 07:25 Mis reservas Mapa de mesas …" at bounding box center [543, 80] width 1086 height 161
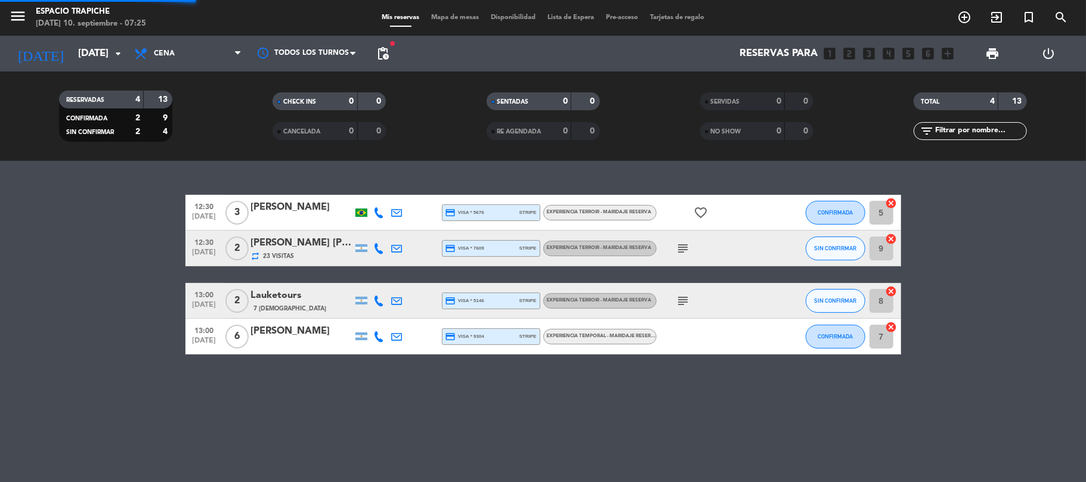
click at [180, 134] on filter-checkbox "RESERVADAS 4 13 CONFIRMADA 2 9 SIN CONFIRMAR 2 4" at bounding box center [116, 116] width 214 height 51
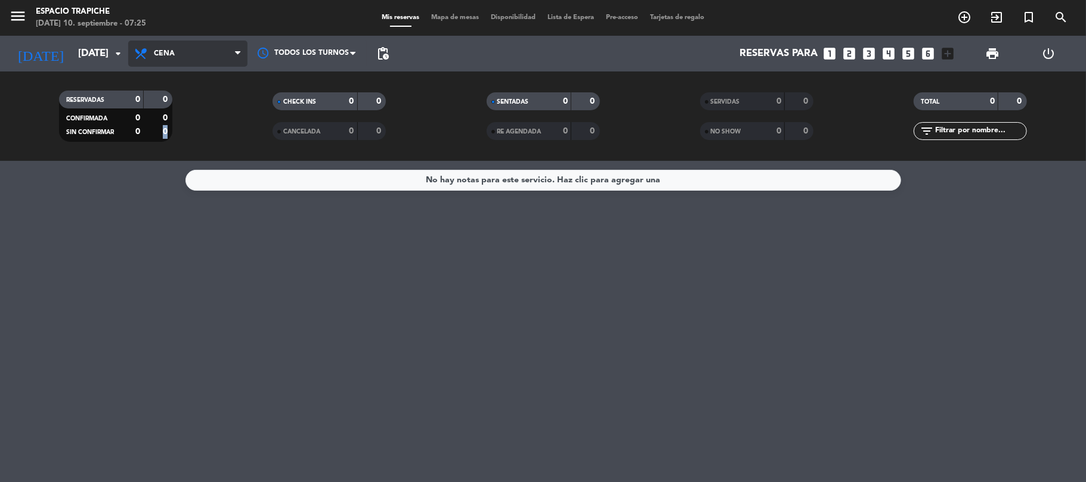
click at [153, 53] on span "Cena" at bounding box center [187, 54] width 119 height 26
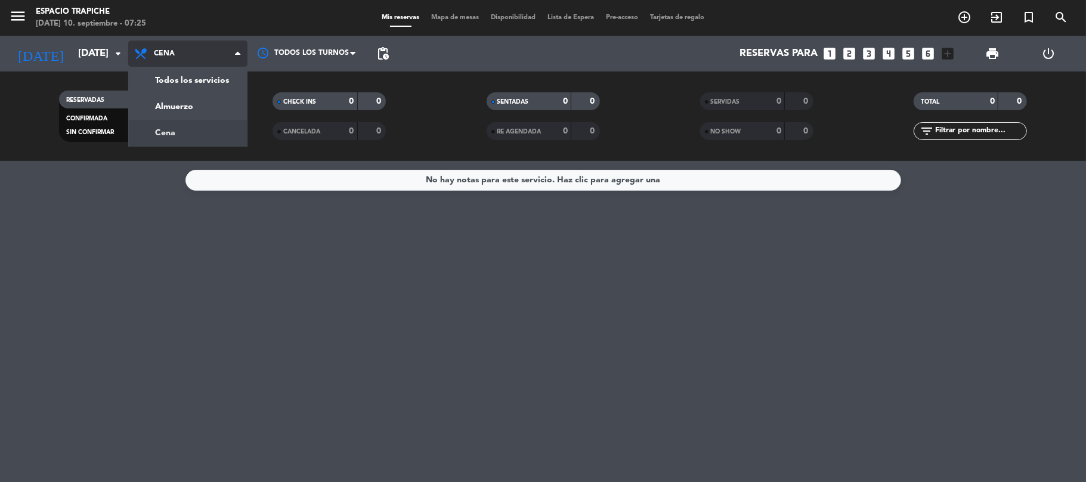
click at [153, 53] on span "Cena" at bounding box center [187, 54] width 119 height 26
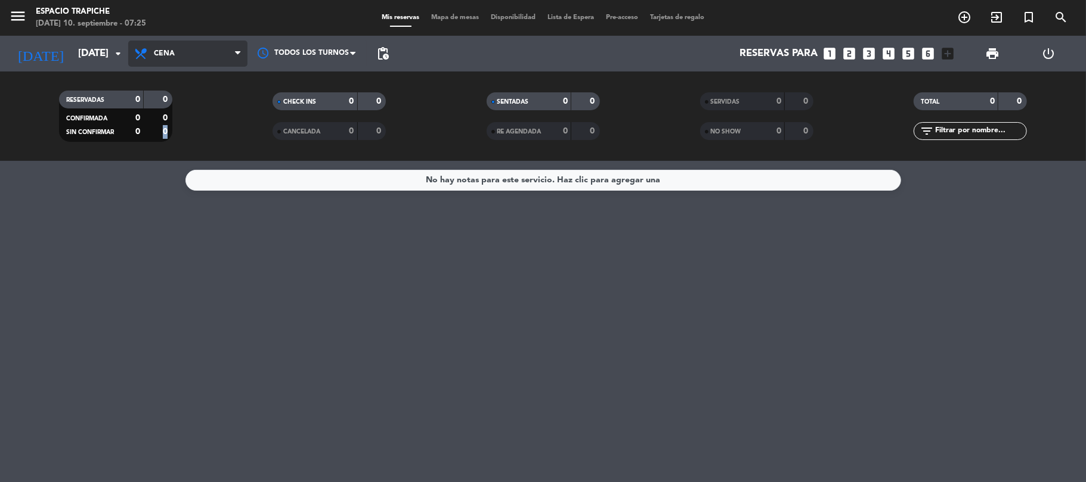
click at [184, 53] on span "Cena" at bounding box center [187, 54] width 119 height 26
click at [187, 53] on span "Cena" at bounding box center [187, 54] width 119 height 26
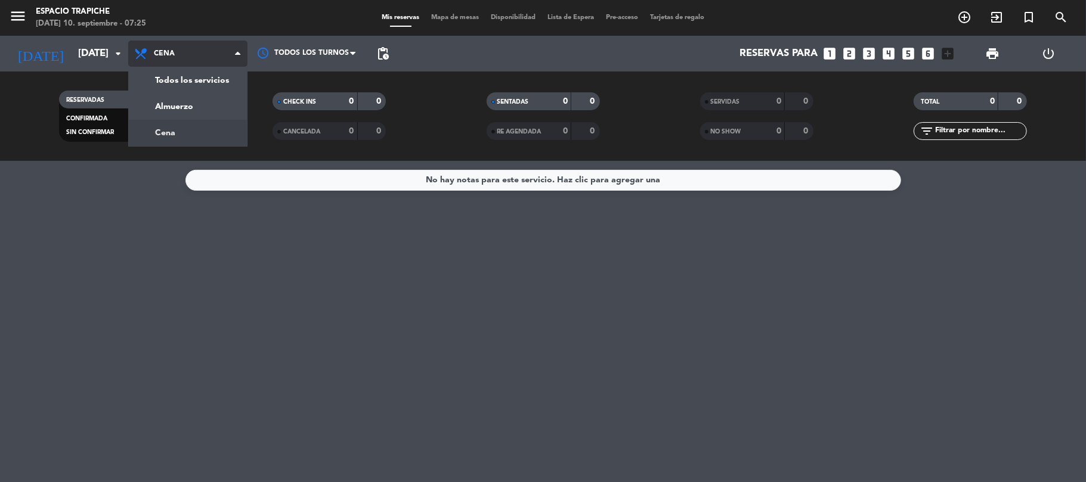
click at [187, 53] on span "Cena" at bounding box center [187, 54] width 119 height 26
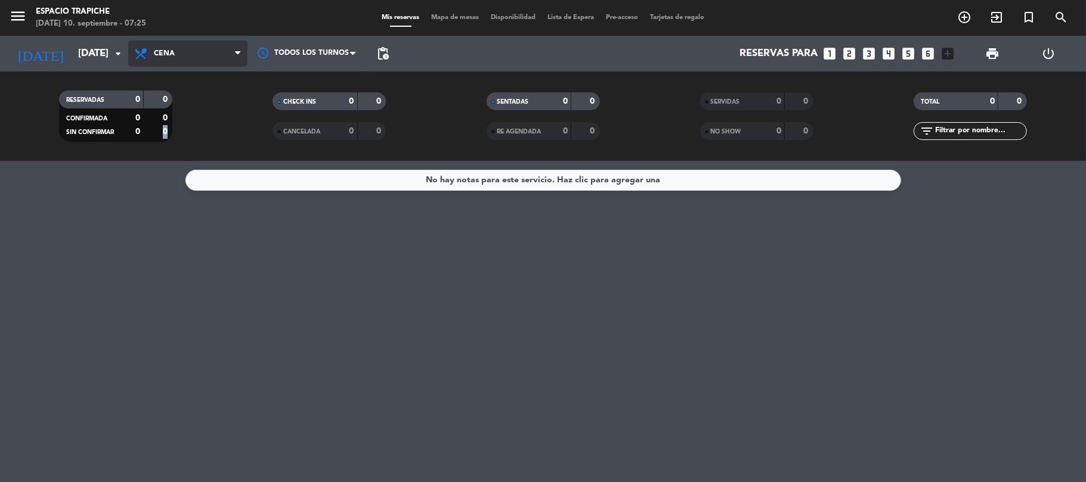
click at [191, 50] on span "Cena" at bounding box center [187, 54] width 119 height 26
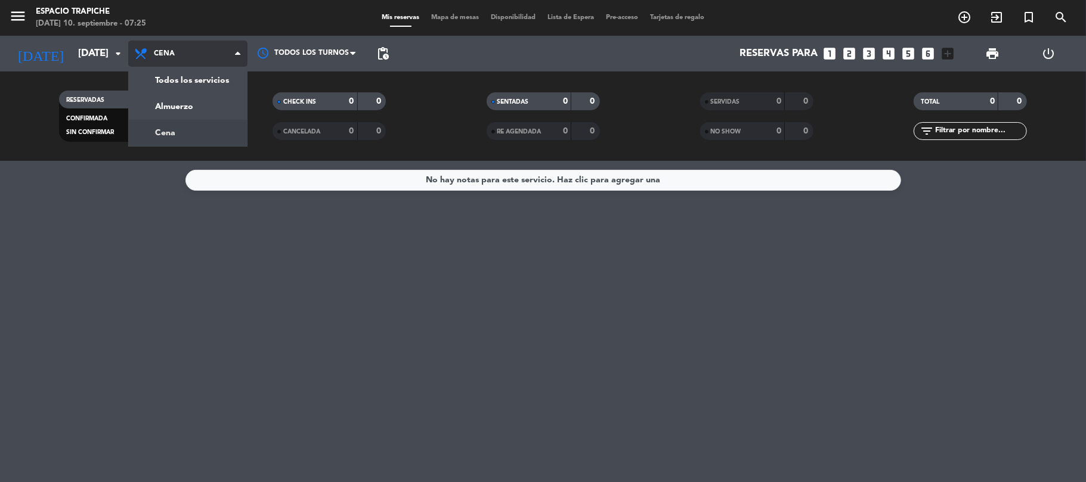
click at [191, 50] on span "Cena" at bounding box center [187, 54] width 119 height 26
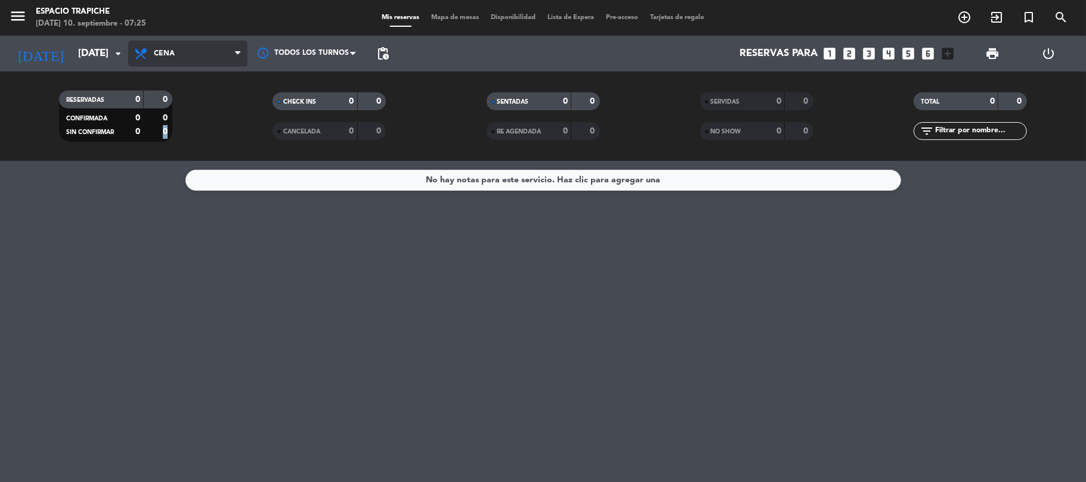
click at [193, 44] on span "Cena" at bounding box center [187, 54] width 119 height 26
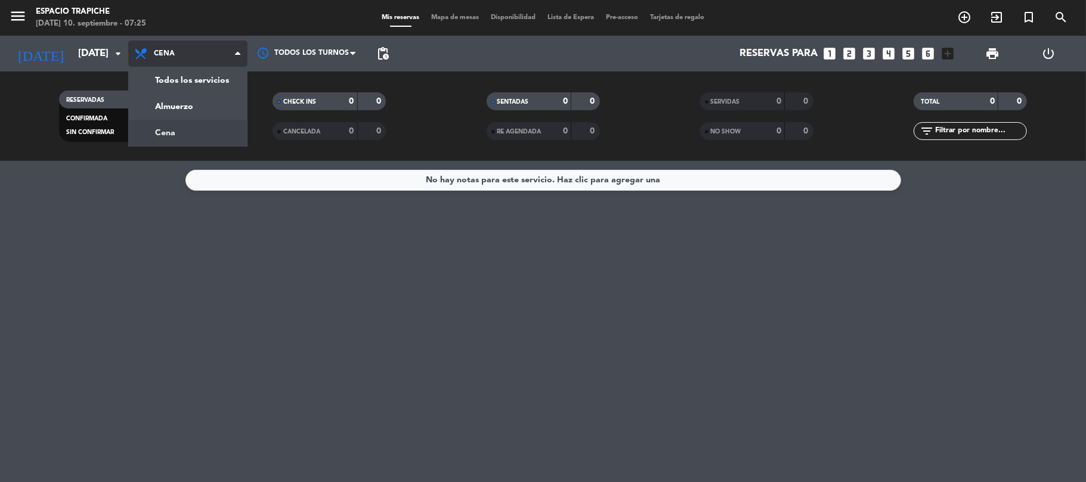
click at [194, 41] on span "Cena" at bounding box center [187, 54] width 119 height 26
click at [196, 41] on span "Cena" at bounding box center [187, 54] width 119 height 26
click at [196, 39] on div "Todos los servicios Almuerzo Cena Cena Todos los servicios Almuerzo Cena" at bounding box center [187, 54] width 119 height 36
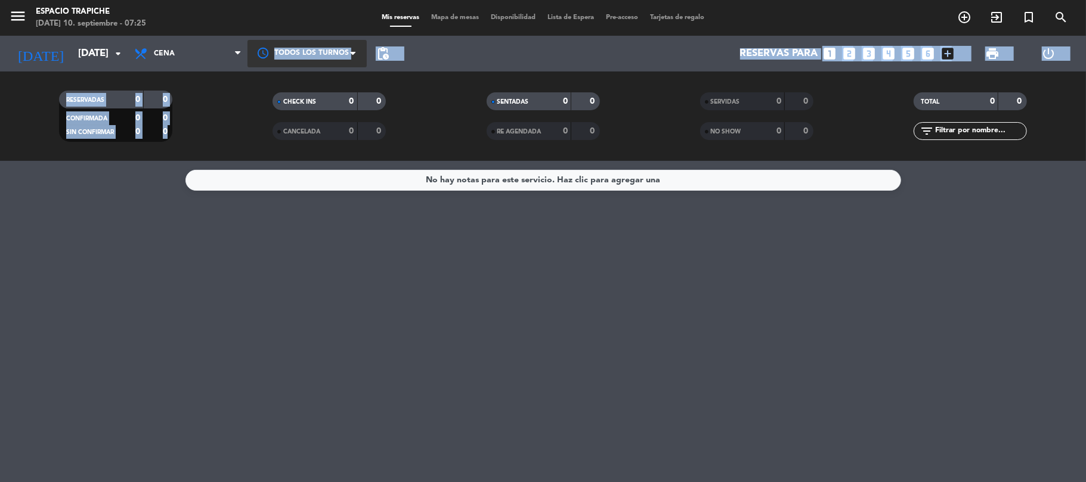
click at [253, 48] on div at bounding box center [306, 53] width 119 height 27
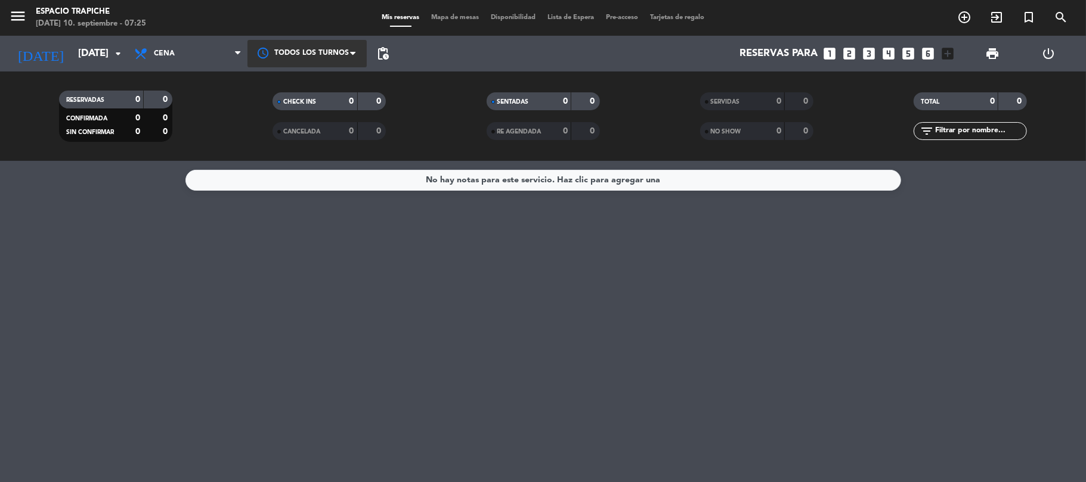
click at [253, 48] on div at bounding box center [306, 53] width 119 height 27
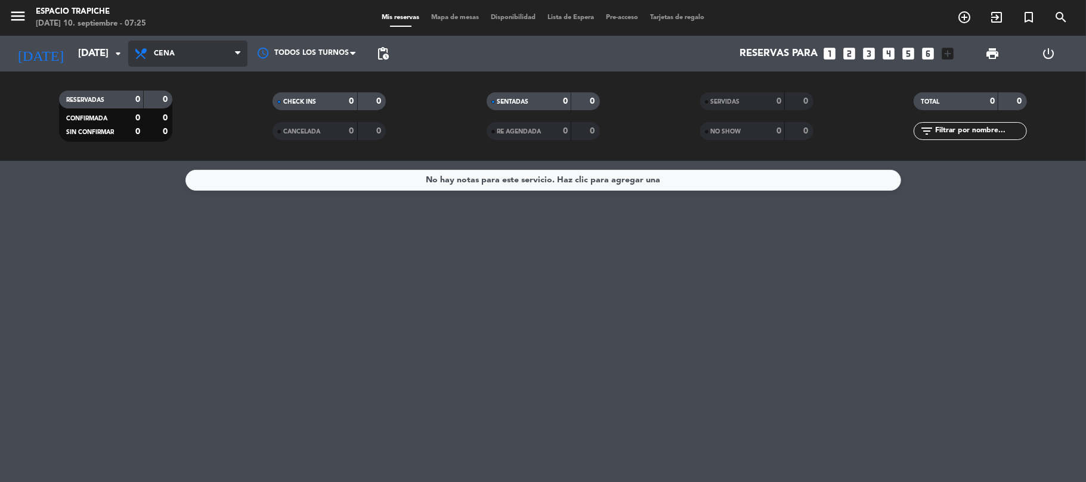
click at [241, 48] on span at bounding box center [241, 53] width 12 height 11
click at [235, 49] on icon at bounding box center [237, 54] width 5 height 10
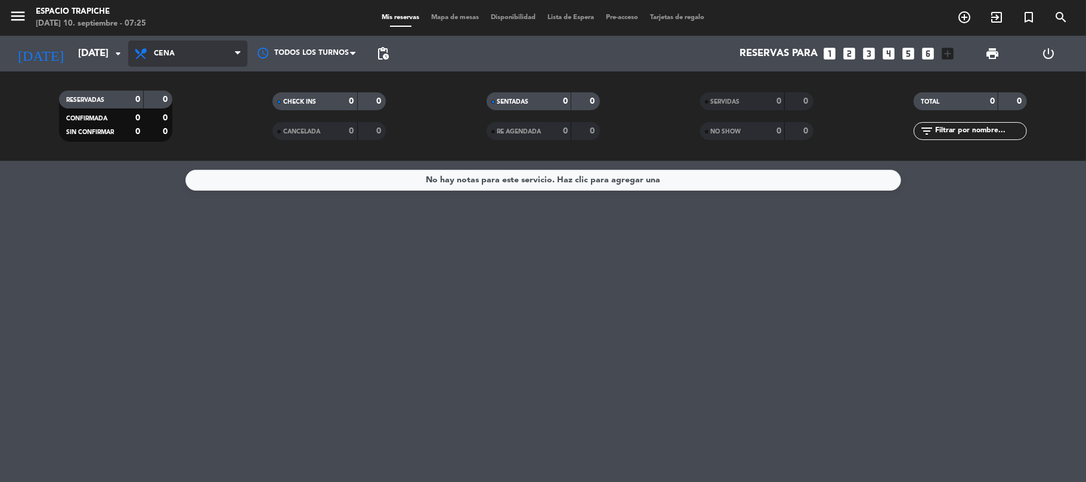
click at [235, 49] on icon at bounding box center [237, 54] width 5 height 10
drag, startPoint x: 213, startPoint y: 50, endPoint x: 206, endPoint y: 51, distance: 6.7
click at [210, 51] on span "Cena" at bounding box center [187, 54] width 119 height 26
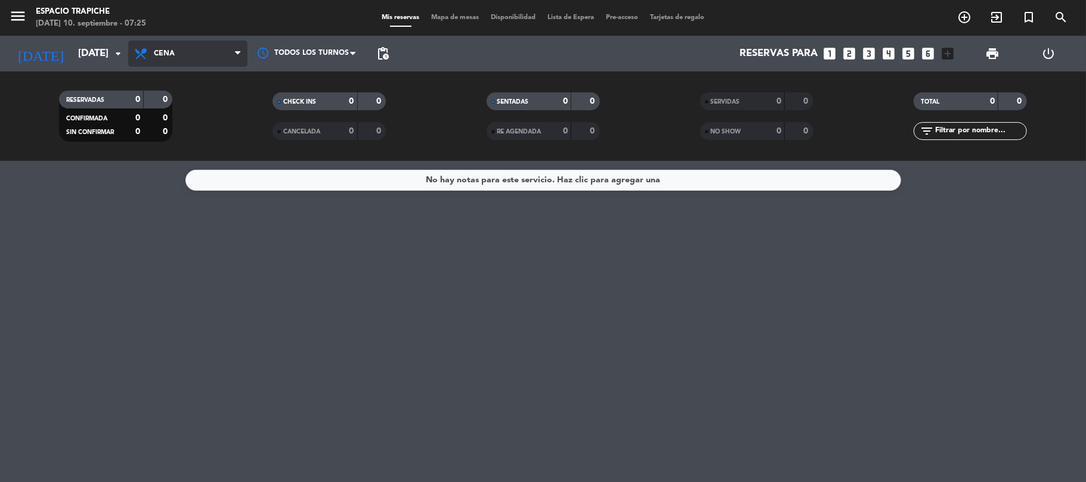
click at [206, 51] on span "Cena" at bounding box center [187, 54] width 119 height 26
click at [177, 50] on span "Cena" at bounding box center [187, 54] width 119 height 26
drag, startPoint x: 177, startPoint y: 50, endPoint x: 170, endPoint y: 50, distance: 7.2
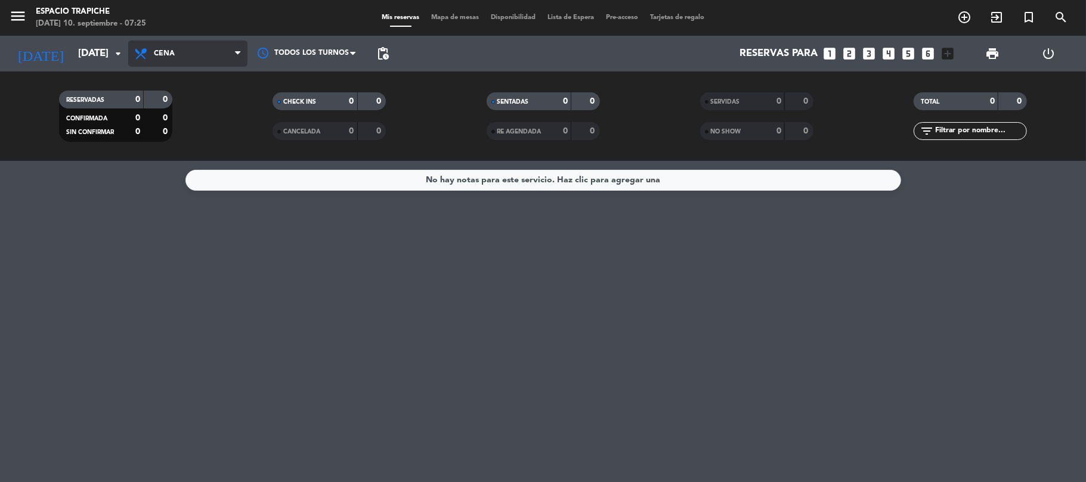
click at [177, 50] on span "Cena" at bounding box center [187, 54] width 119 height 26
click at [168, 50] on span "Cena" at bounding box center [164, 53] width 21 height 8
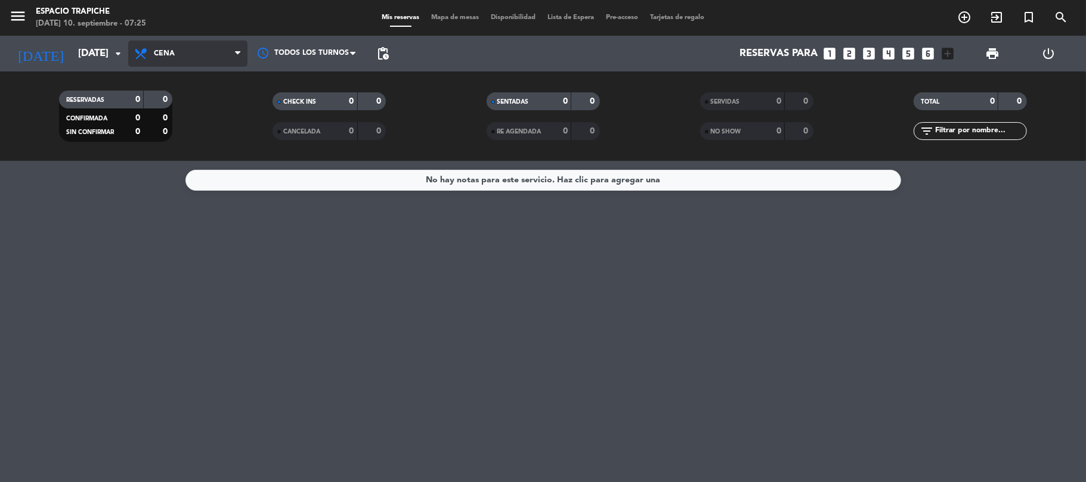
click at [168, 50] on span "Cena" at bounding box center [164, 53] width 21 height 8
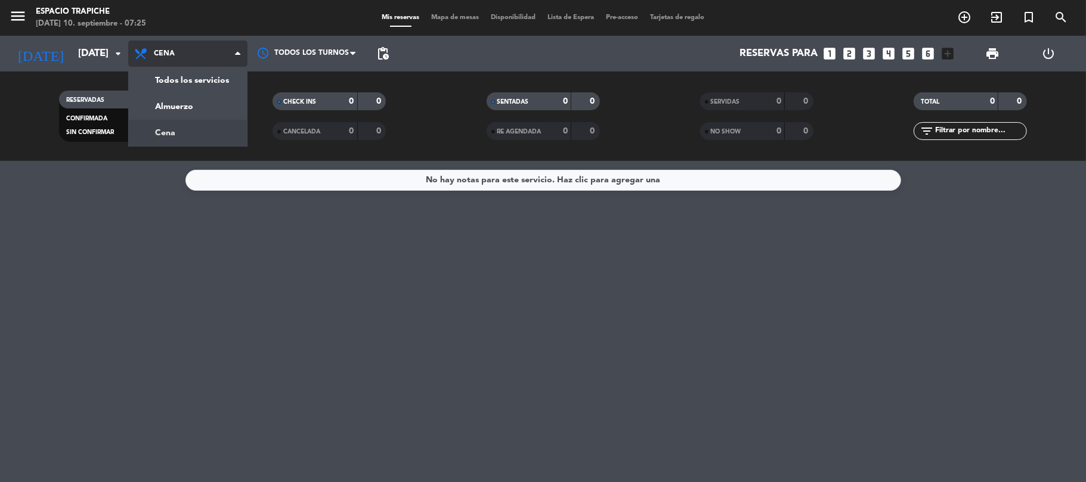
click at [167, 50] on span "Cena" at bounding box center [164, 53] width 21 height 8
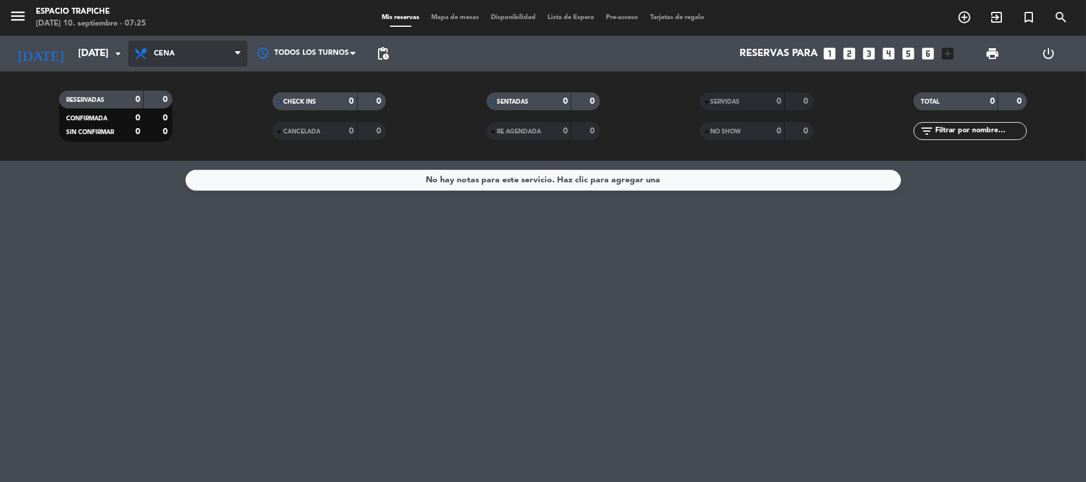
click at [193, 57] on span "Cena" at bounding box center [187, 54] width 119 height 26
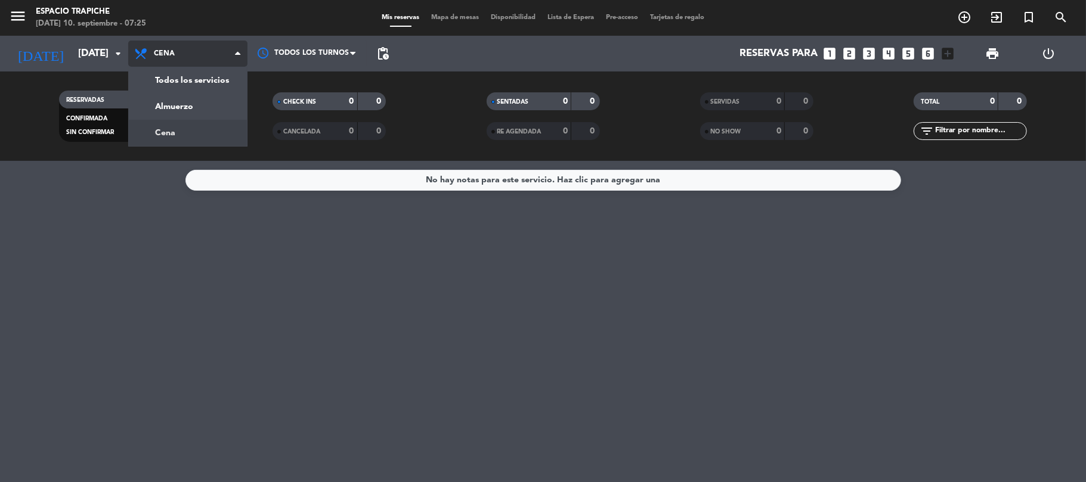
click at [193, 57] on span "Cena" at bounding box center [187, 54] width 119 height 26
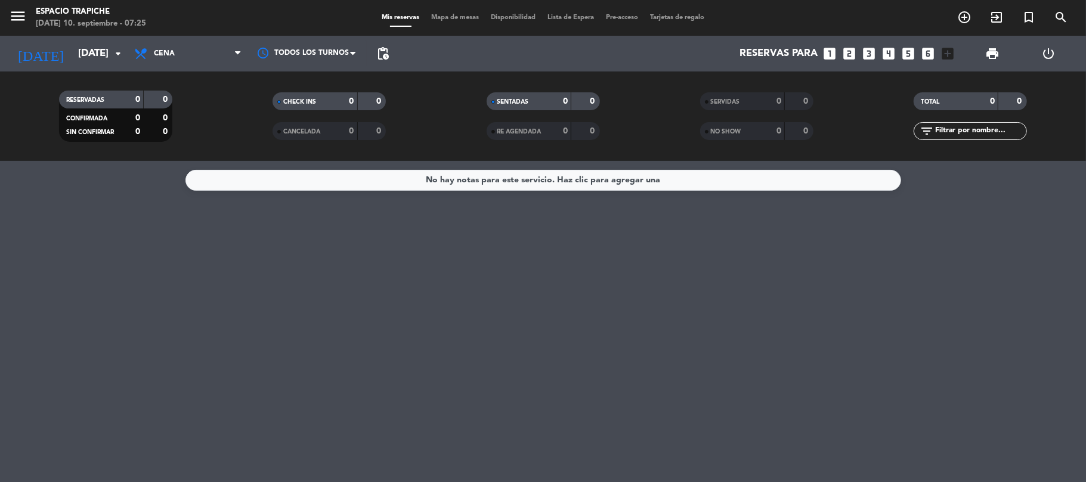
click at [55, 323] on div "No hay notas para este servicio. Haz clic para agregar una" at bounding box center [543, 321] width 1086 height 321
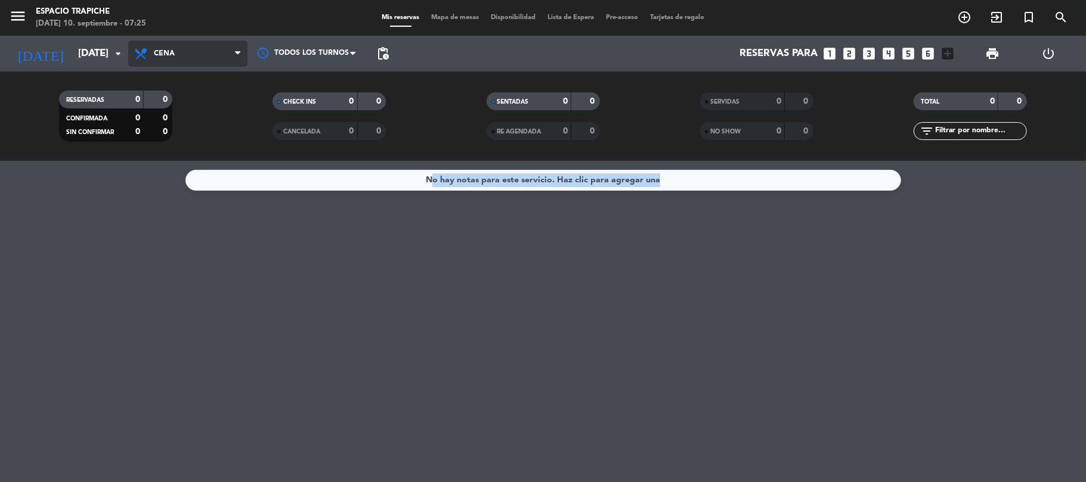
click at [168, 58] on span "Cena" at bounding box center [187, 54] width 119 height 26
click at [168, 48] on span "Cena" at bounding box center [187, 54] width 119 height 26
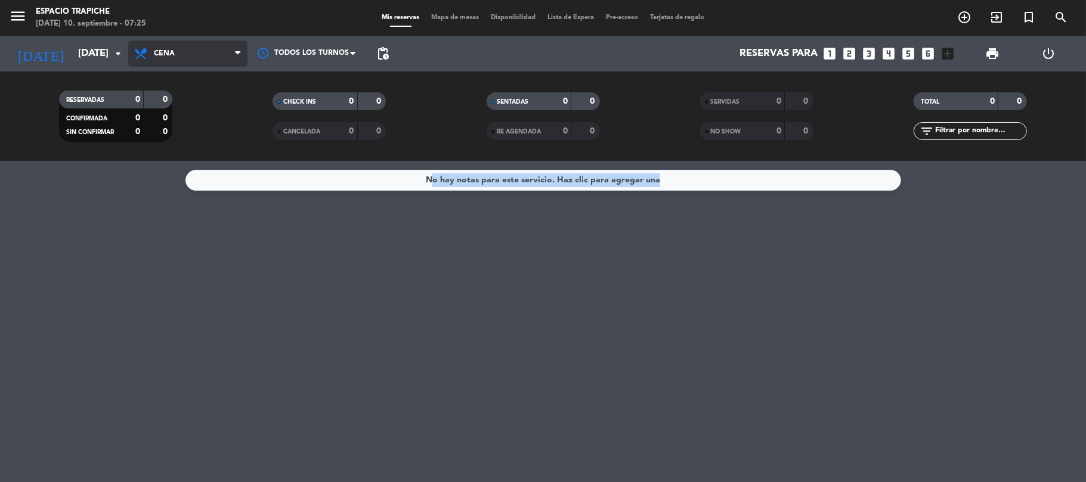
click at [168, 48] on span "Cena" at bounding box center [187, 54] width 119 height 26
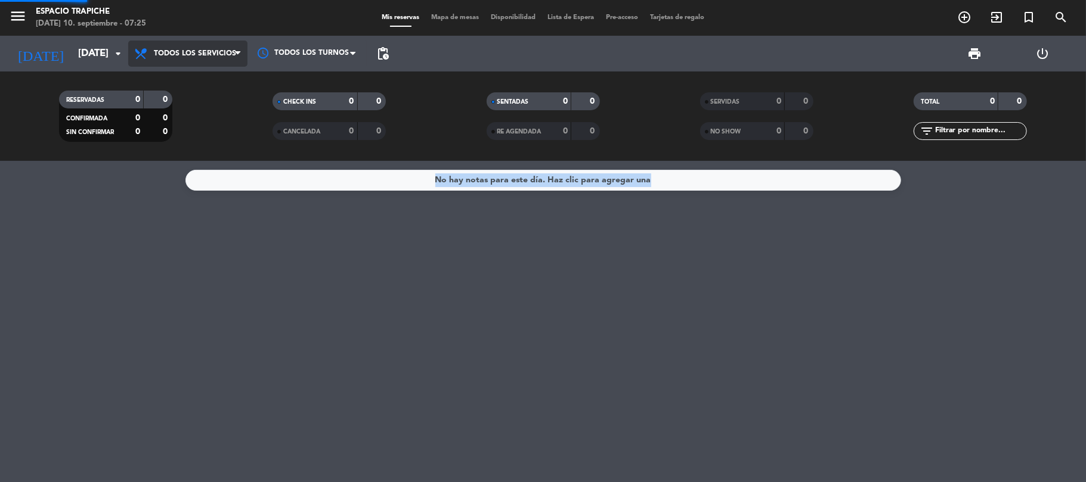
click at [199, 79] on div "menu Espacio Trapiche [DATE] 10. septiembre - 07:25 Mis reservas Mapa de mesas …" at bounding box center [543, 80] width 1086 height 161
click at [199, 79] on div "RESERVADAS 0 0 CONFIRMADA 0 0 SIN CONFIRMAR 0 0 CHECK INS 0 0 CANCELADA 0 0 SEN…" at bounding box center [543, 116] width 1086 height 89
